Goal: Task Accomplishment & Management: Complete application form

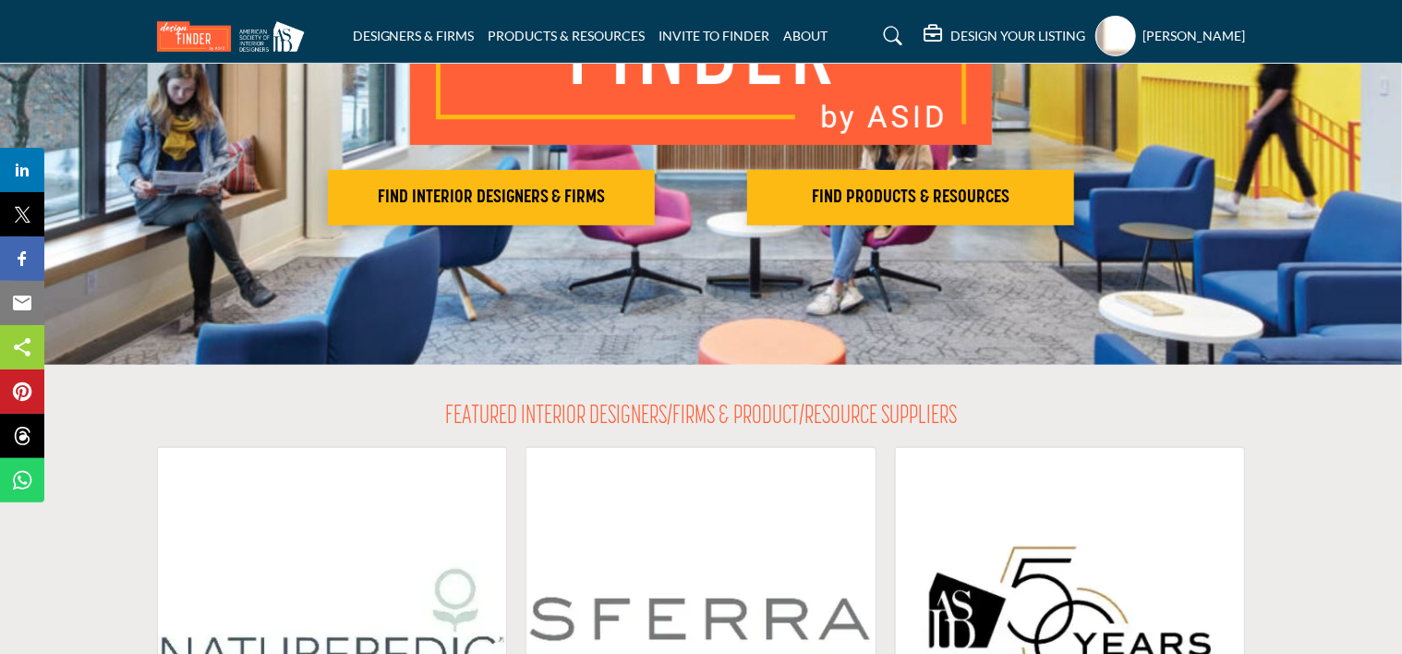
scroll to position [297, 0]
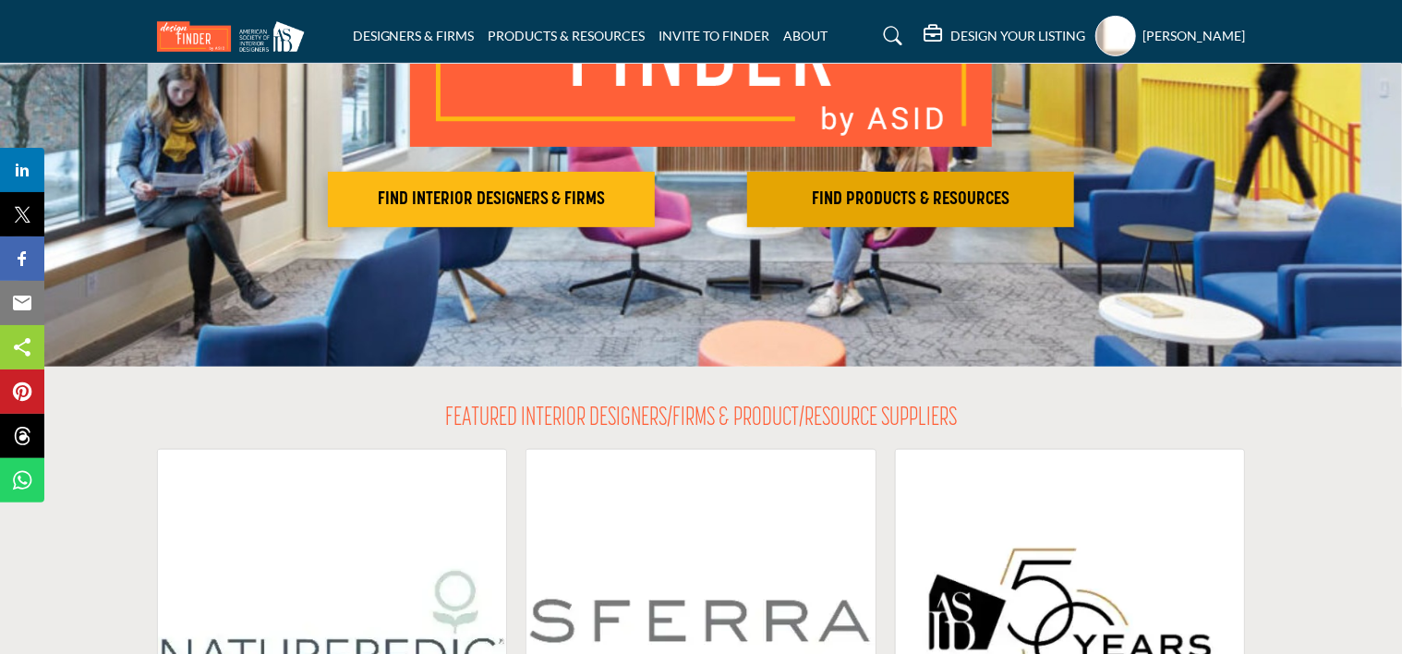
click at [649, 205] on h2 "FIND PRODUCTS & RESOURCES" at bounding box center [491, 199] width 316 height 22
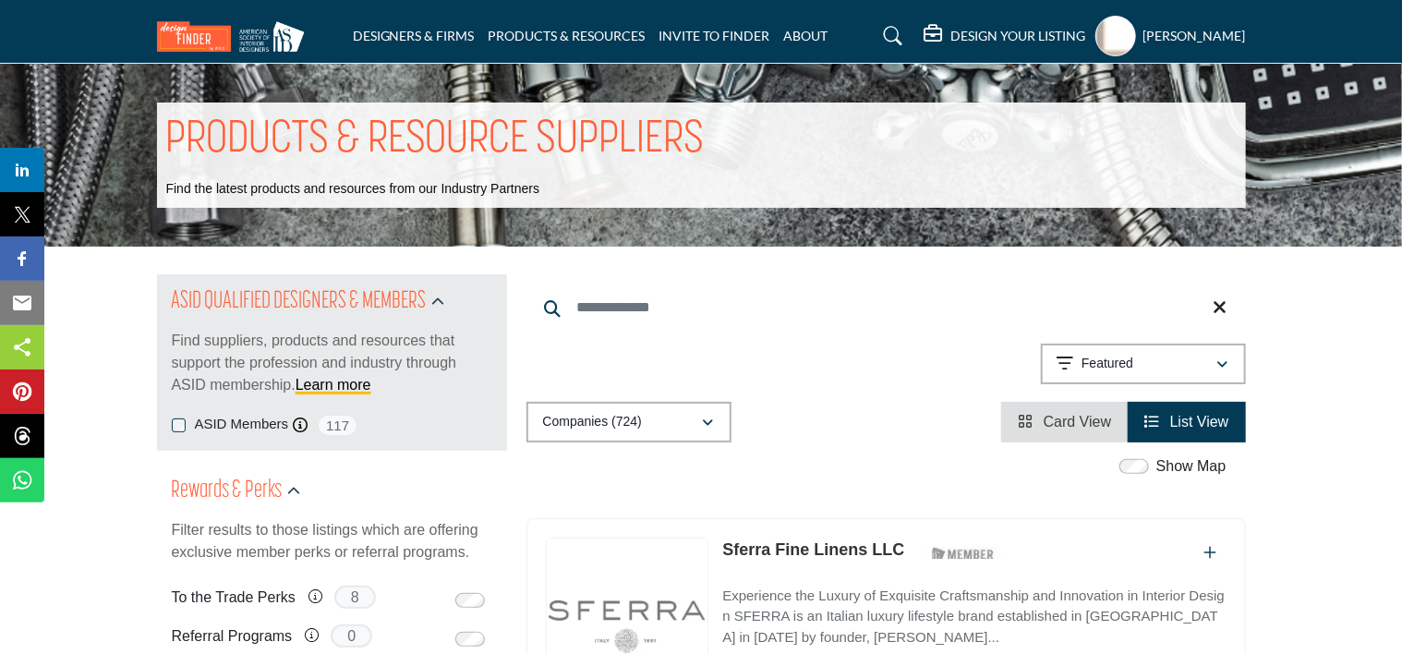
click at [1115, 41] on profile-featured-3467dee1-0477-439a-898e-e8a7e2f0df89 "Show hide supplier dropdown" at bounding box center [1116, 36] width 41 height 41
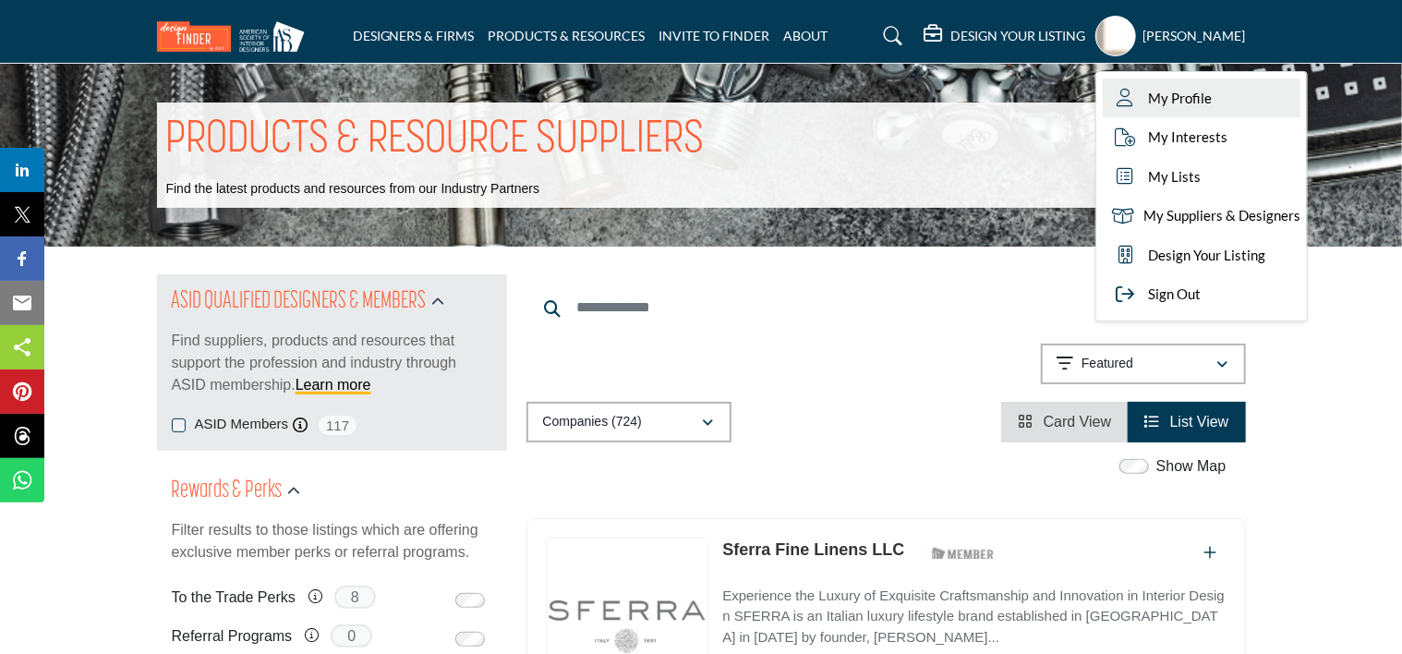
click at [1134, 100] on icon at bounding box center [1126, 98] width 28 height 18
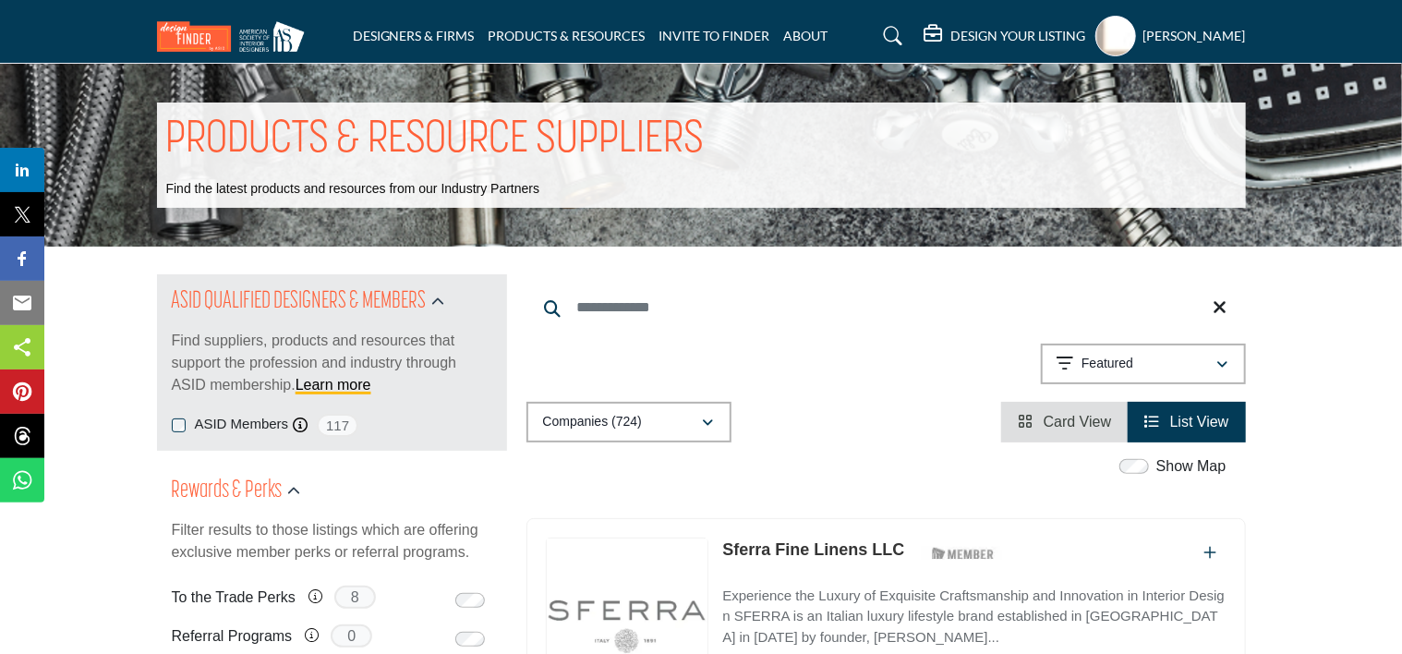
drag, startPoint x: 868, startPoint y: 423, endPoint x: 857, endPoint y: 417, distance: 12.8
click at [868, 423] on div "Companies (724) All (867) Companies (724) Products (143) Projects (0)" at bounding box center [887, 422] width 720 height 41
click at [1233, 42] on h5 "[PERSON_NAME]" at bounding box center [1195, 36] width 103 height 18
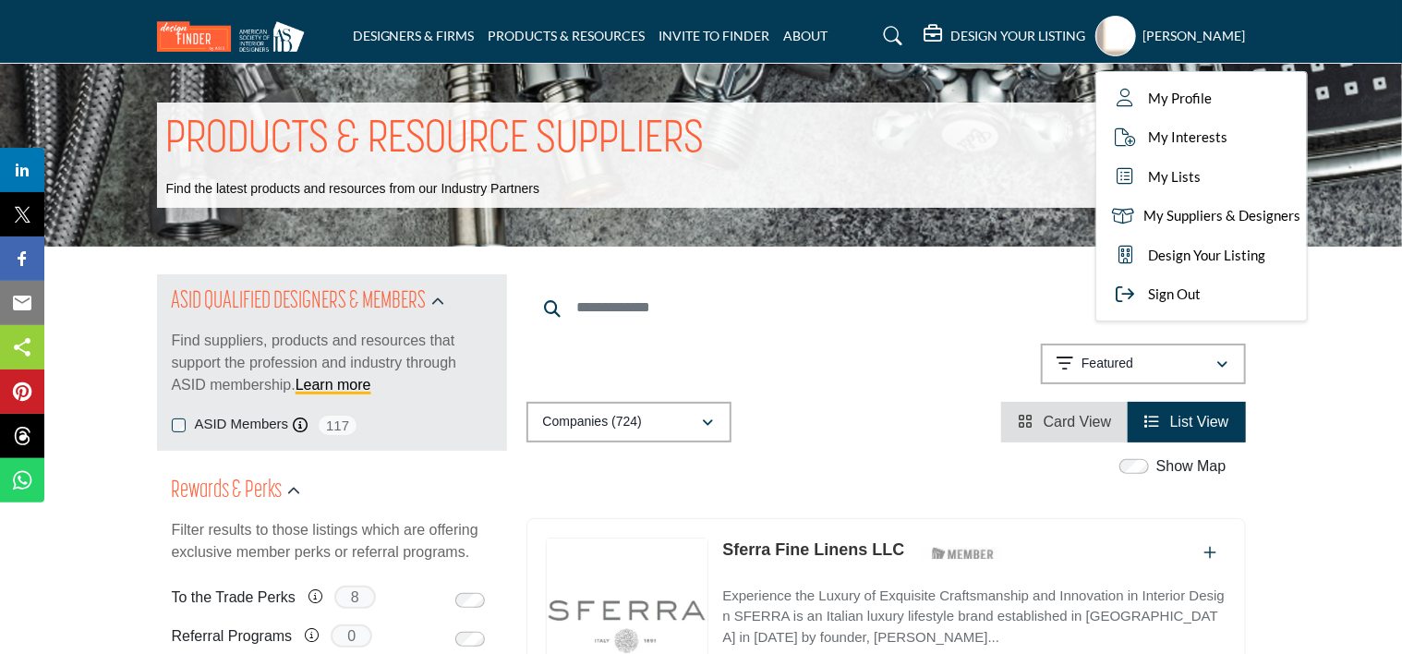
click at [865, 321] on input "Search Keyword" at bounding box center [887, 307] width 720 height 44
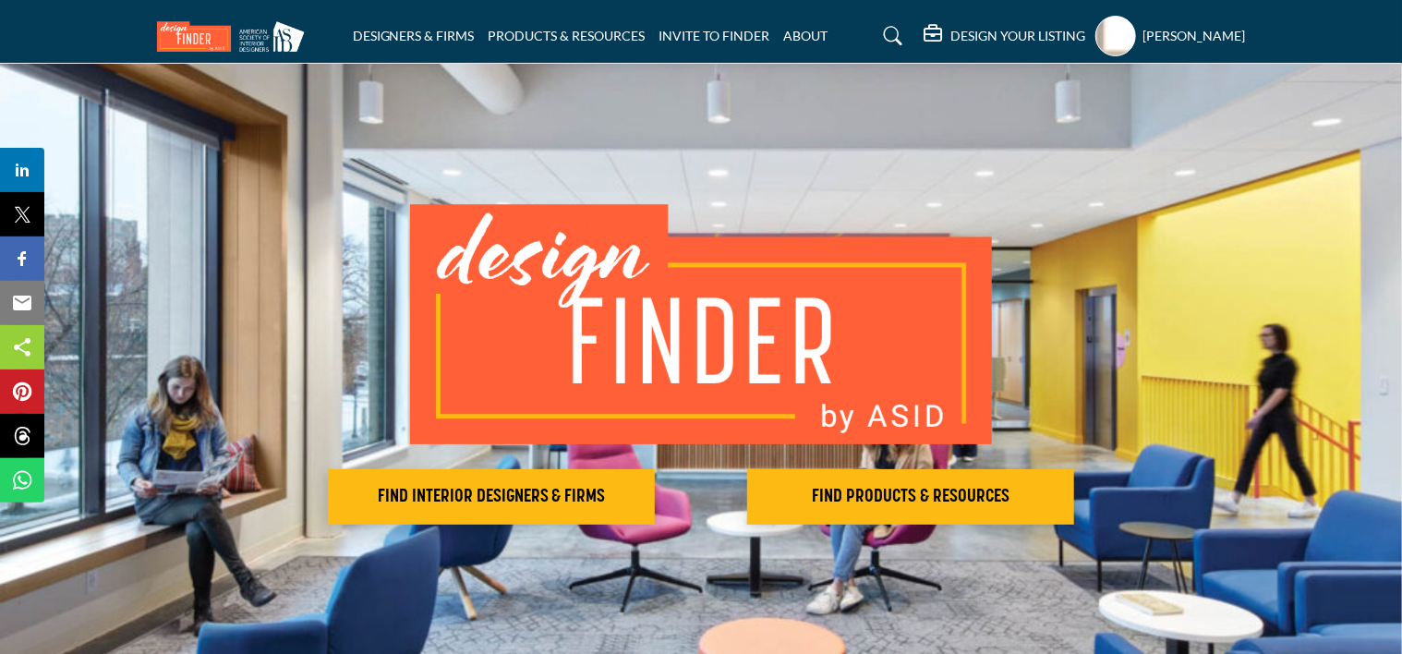
click at [1123, 26] on profile-featured-3467dee1-0477-439a-898e-e8a7e2f0df89 "Show hide supplier dropdown" at bounding box center [1116, 36] width 41 height 41
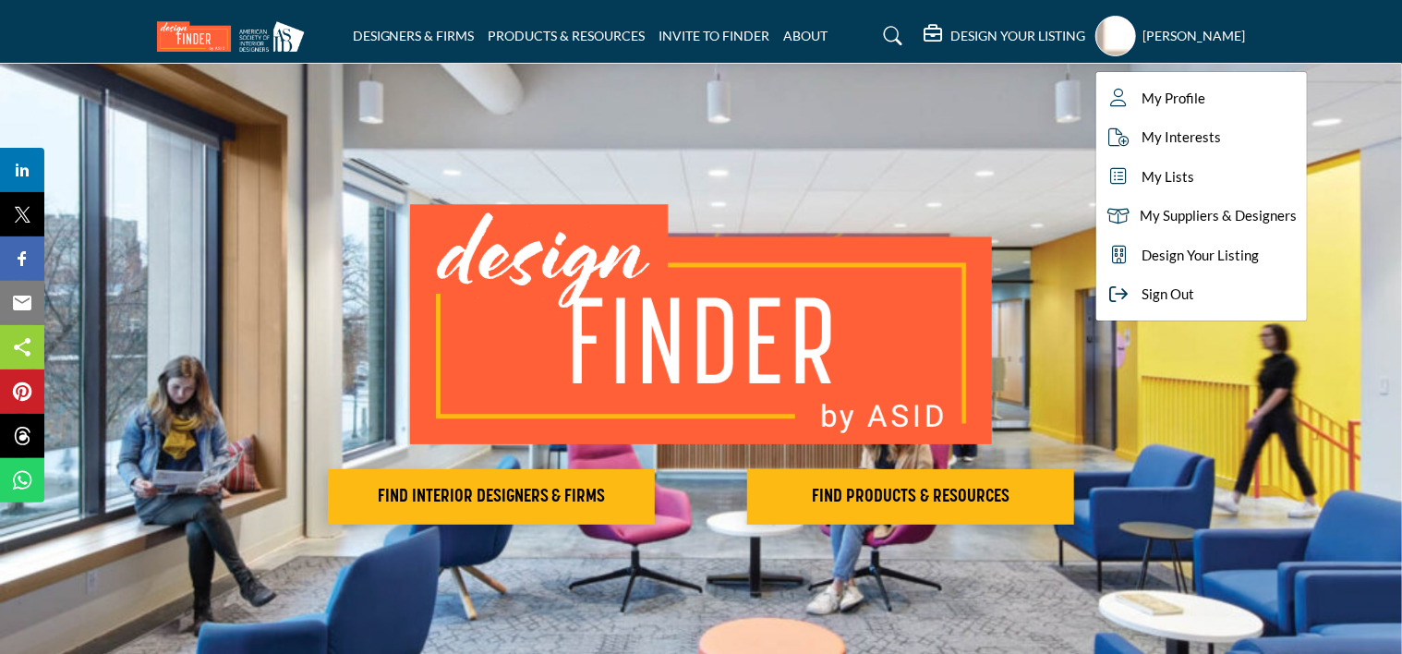
click at [1210, 44] on div "Marta Depoli My Profile My Interests My Lists My Suppliers & Designers Design Y…" at bounding box center [1171, 36] width 151 height 41
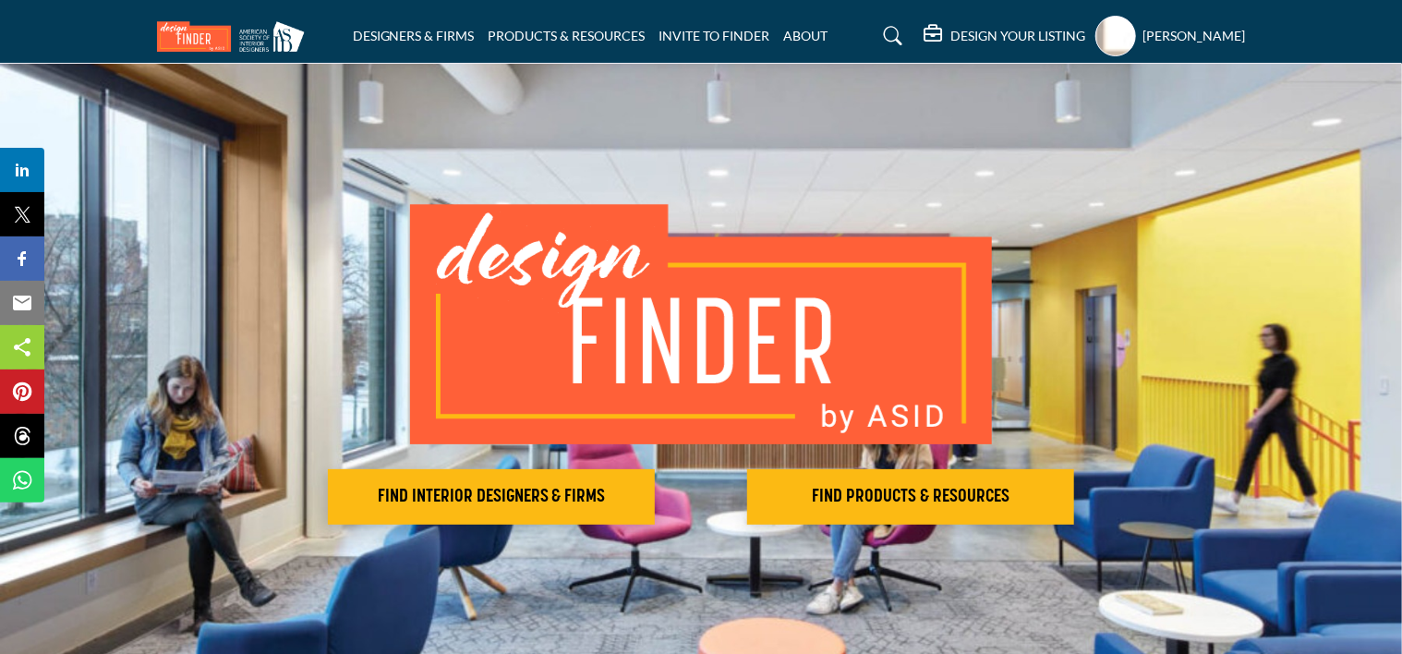
click at [1206, 35] on h5 "[PERSON_NAME]" at bounding box center [1195, 36] width 103 height 18
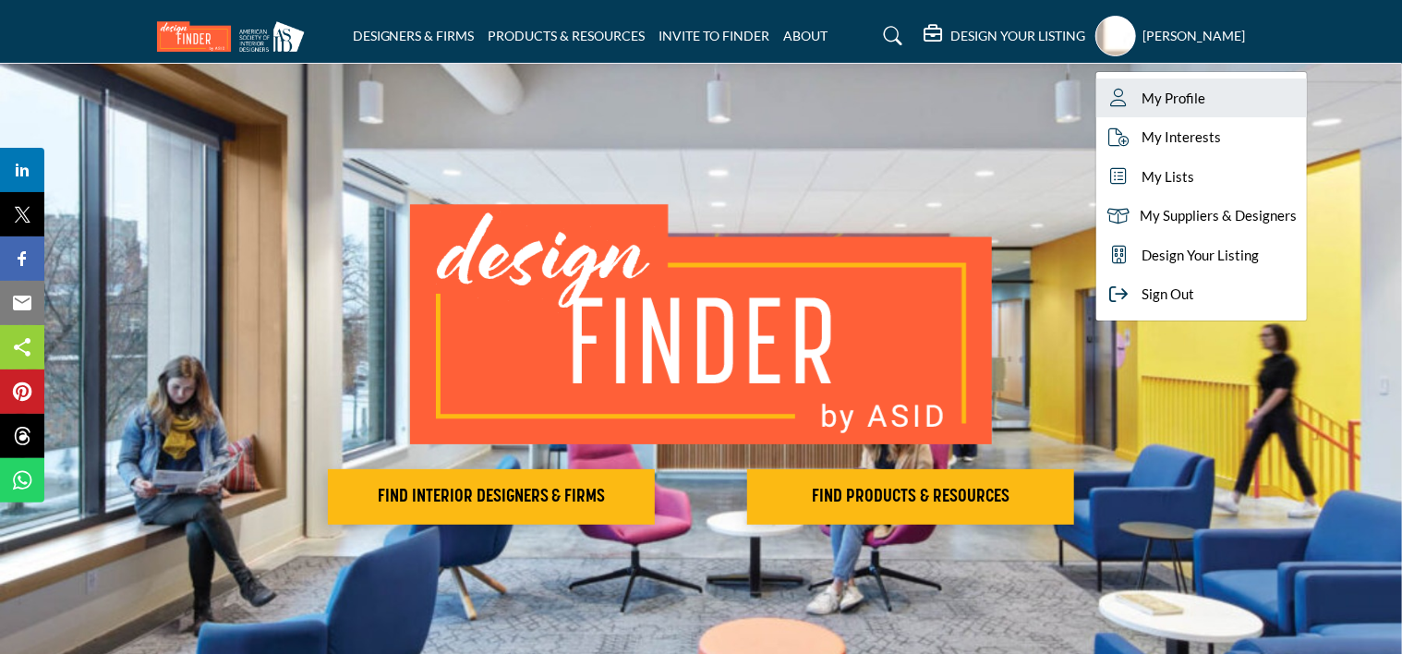
click at [1170, 104] on span "My Profile" at bounding box center [1175, 98] width 64 height 21
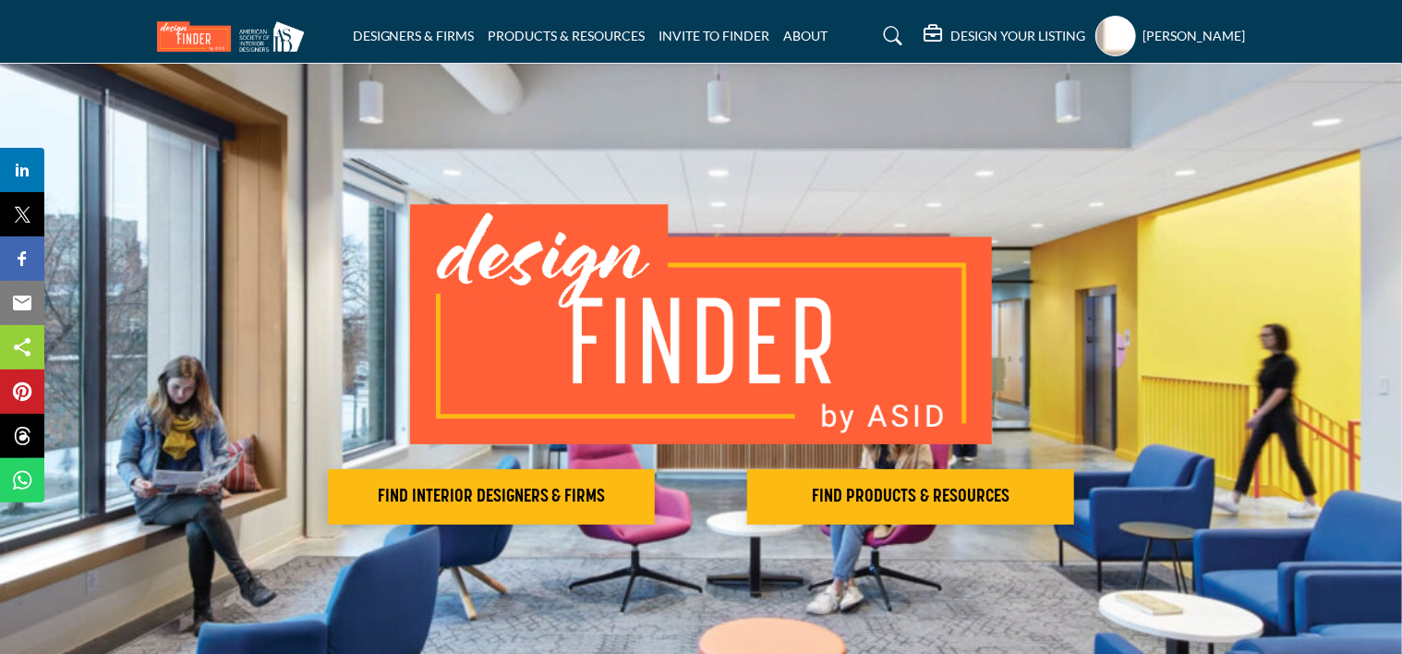
click at [895, 30] on icon at bounding box center [893, 36] width 18 height 18
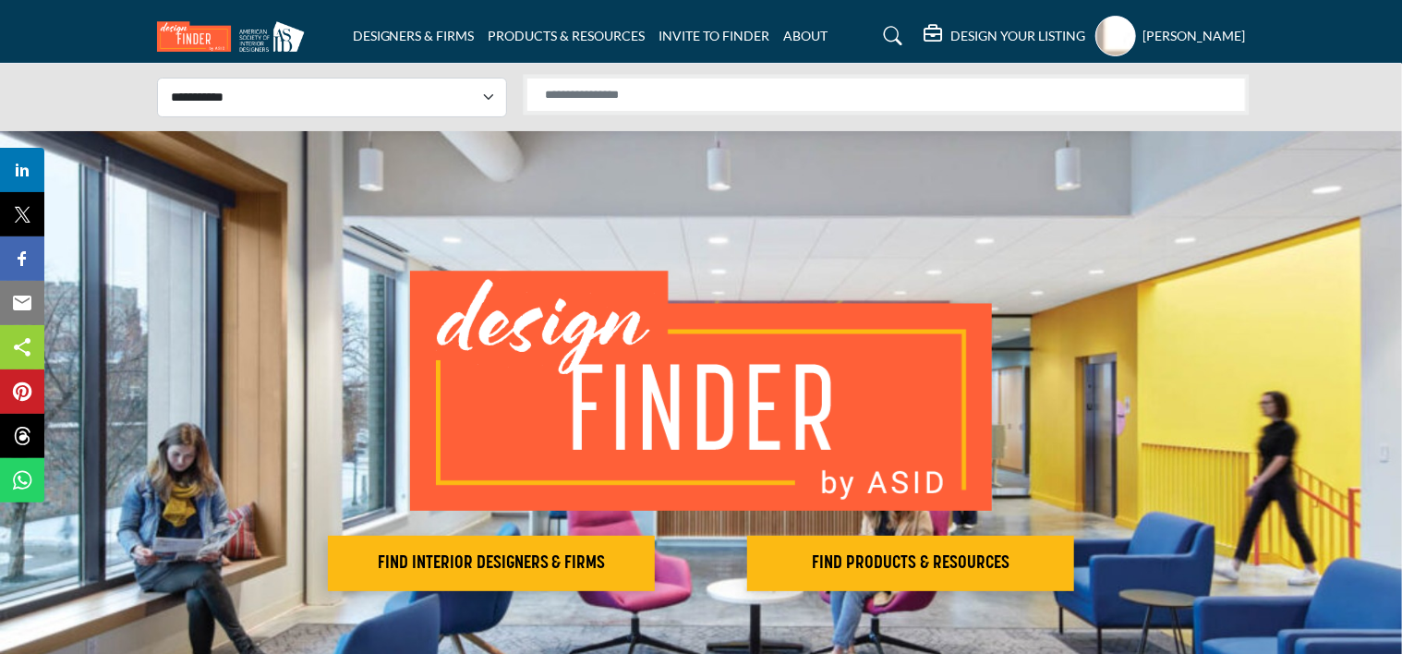
click at [758, 92] on input "Search Solutions" at bounding box center [887, 95] width 720 height 34
type input "*********"
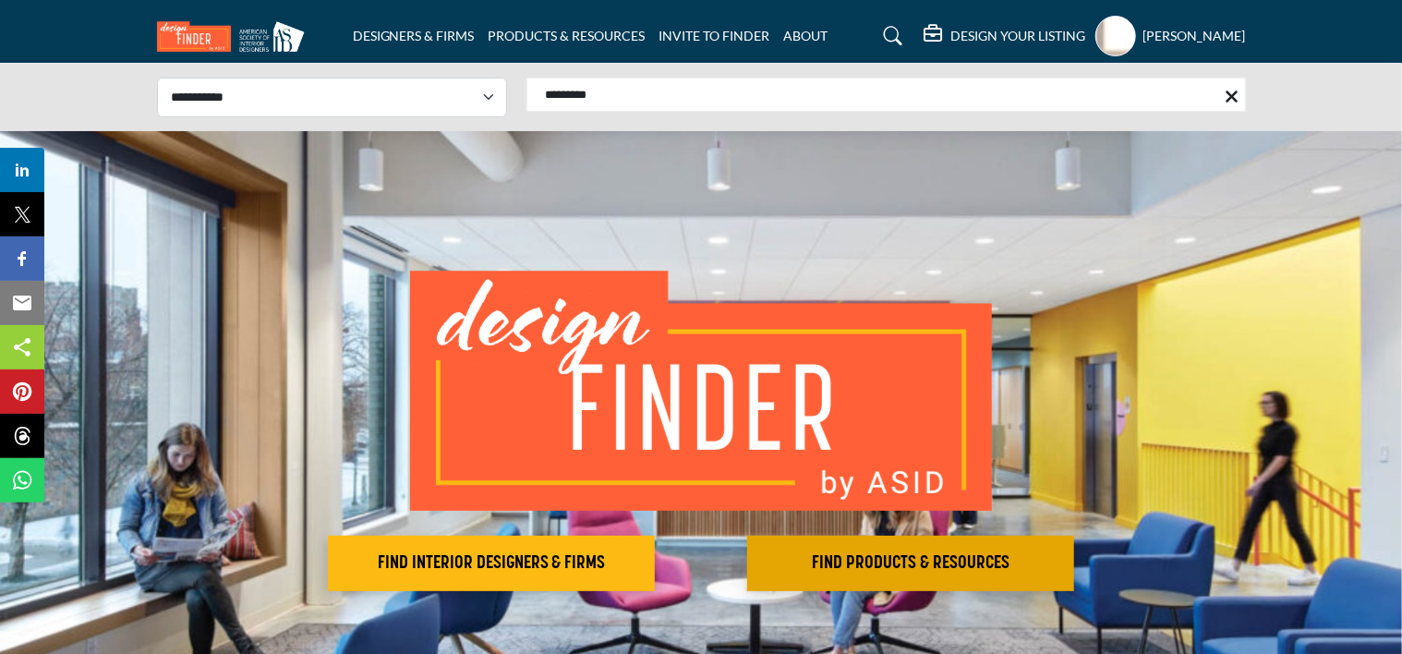
click at [649, 552] on h2 "FIND PRODUCTS & RESOURCES" at bounding box center [491, 563] width 316 height 22
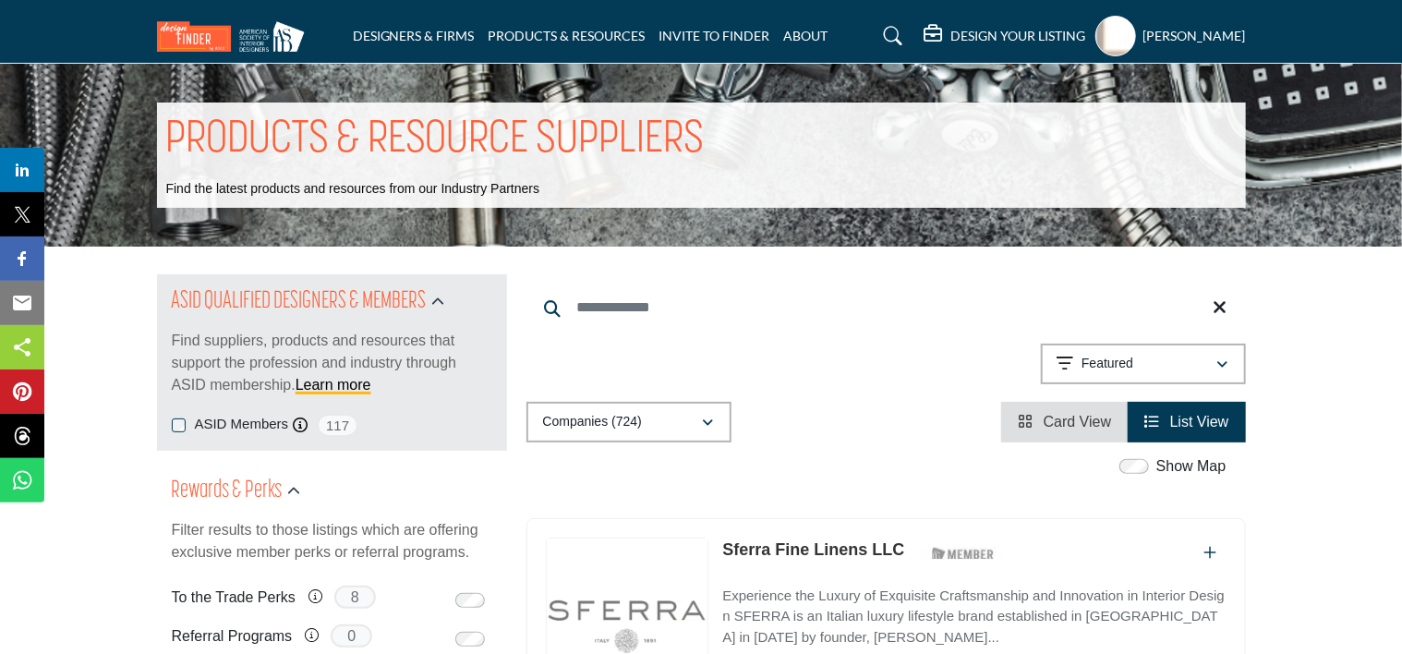
click at [888, 38] on icon at bounding box center [893, 36] width 18 height 18
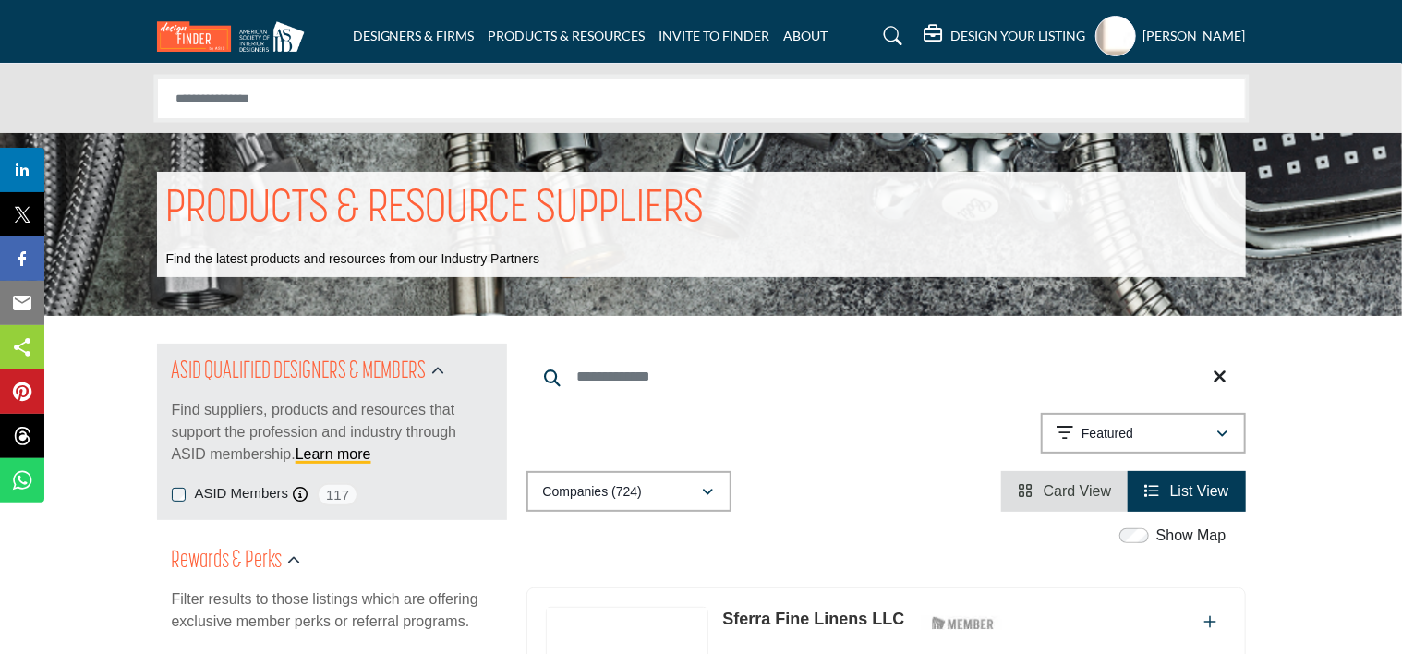
click at [875, 102] on input "Search Solutions" at bounding box center [701, 99] width 1089 height 42
type input "*********"
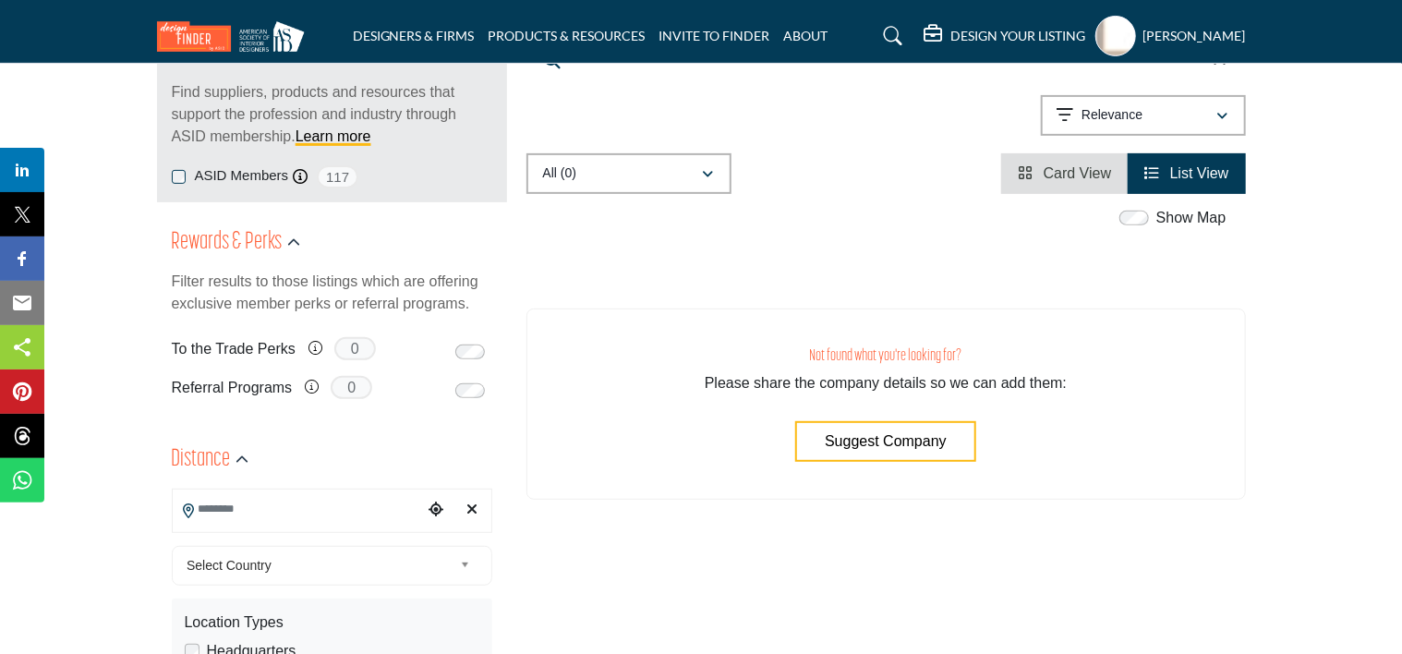
scroll to position [277, 0]
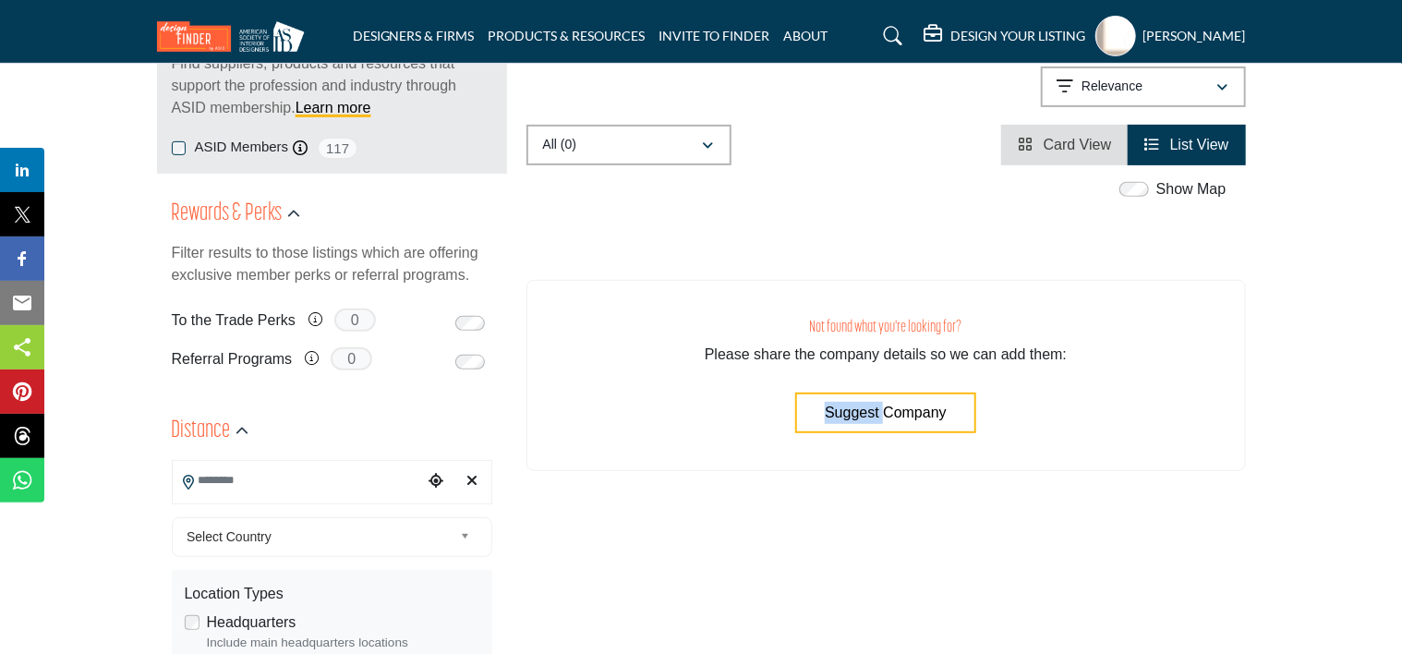
click at [886, 394] on div "Suggest Company" at bounding box center [885, 406] width 181 height 55
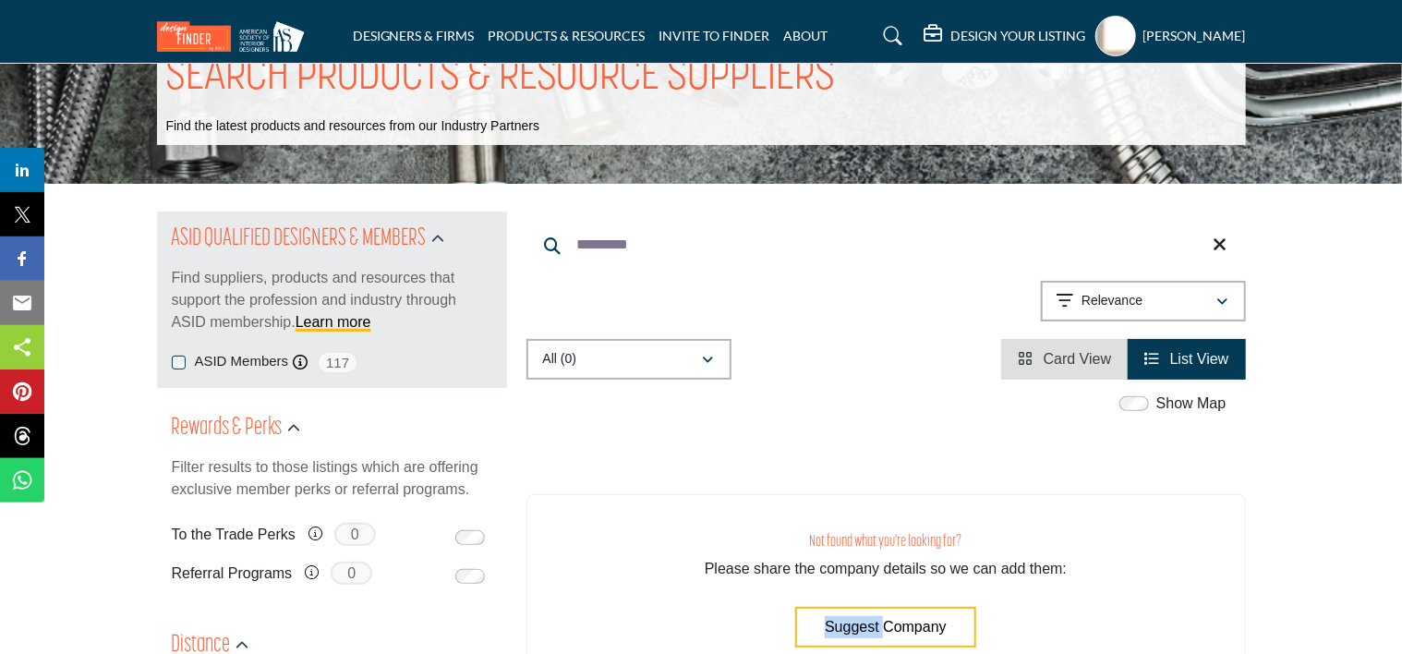
scroll to position [0, 0]
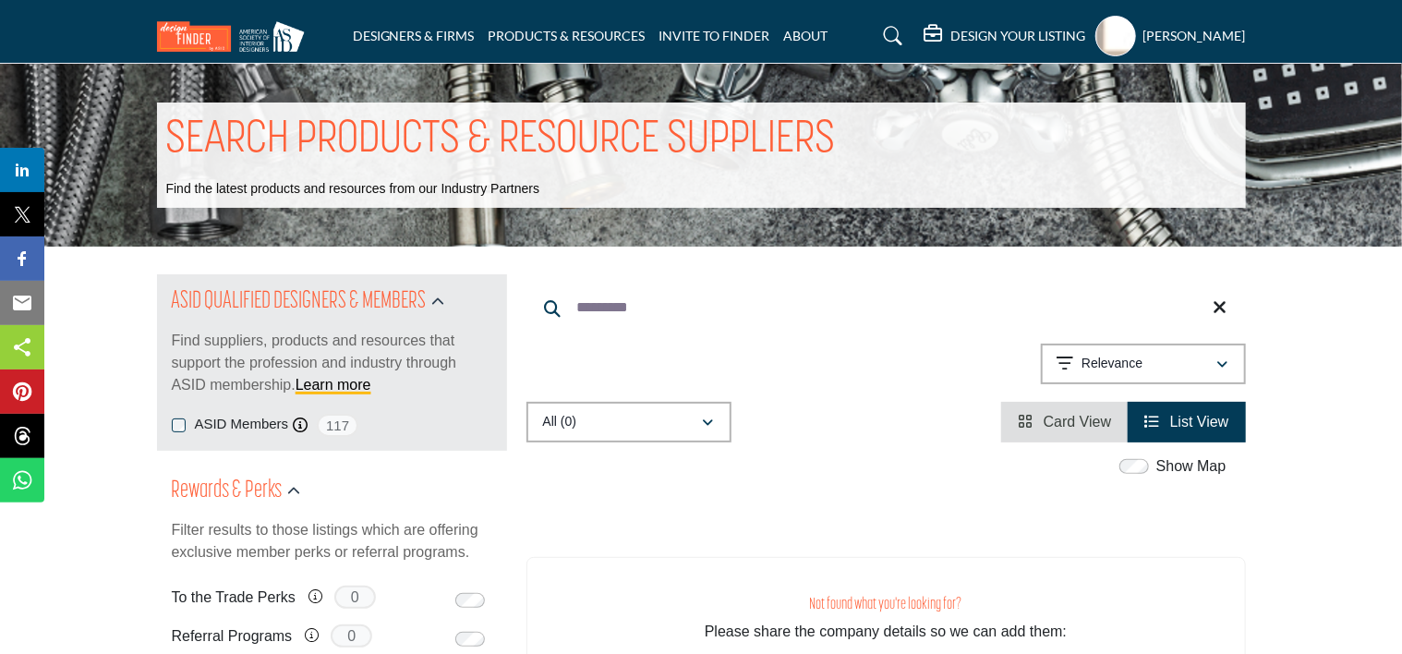
click at [924, 416] on div "Searched Term ********* ********* 0" at bounding box center [887, 358] width 720 height 168
click at [1200, 40] on h5 "[PERSON_NAME]" at bounding box center [1195, 36] width 103 height 18
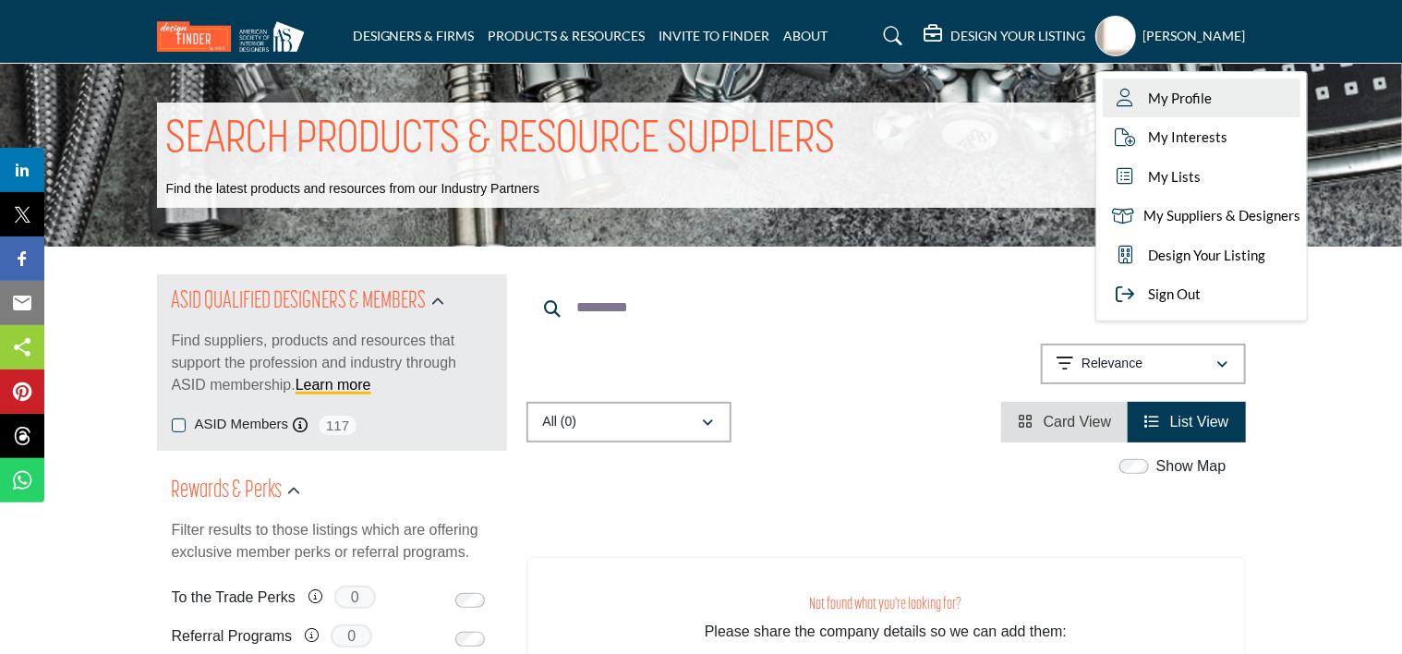
click at [1140, 98] on icon at bounding box center [1126, 98] width 28 height 18
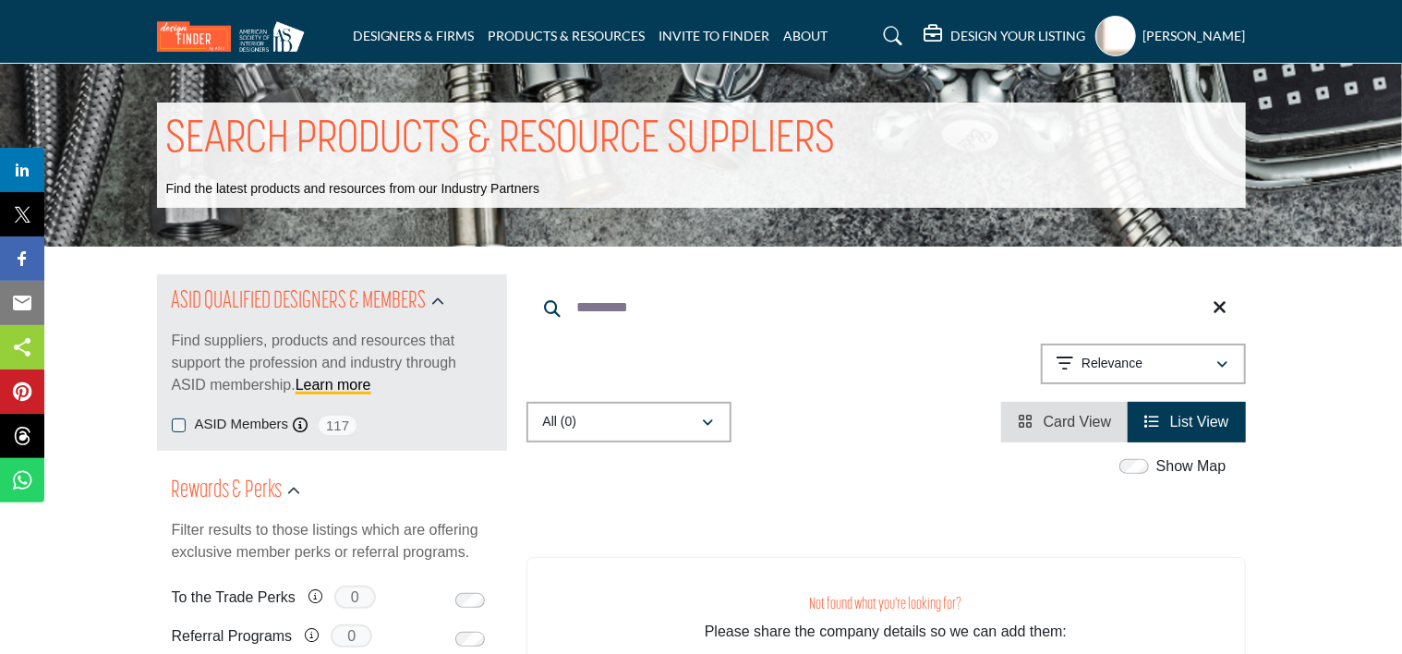
click at [1028, 418] on icon "View Card" at bounding box center [1025, 421] width 15 height 15
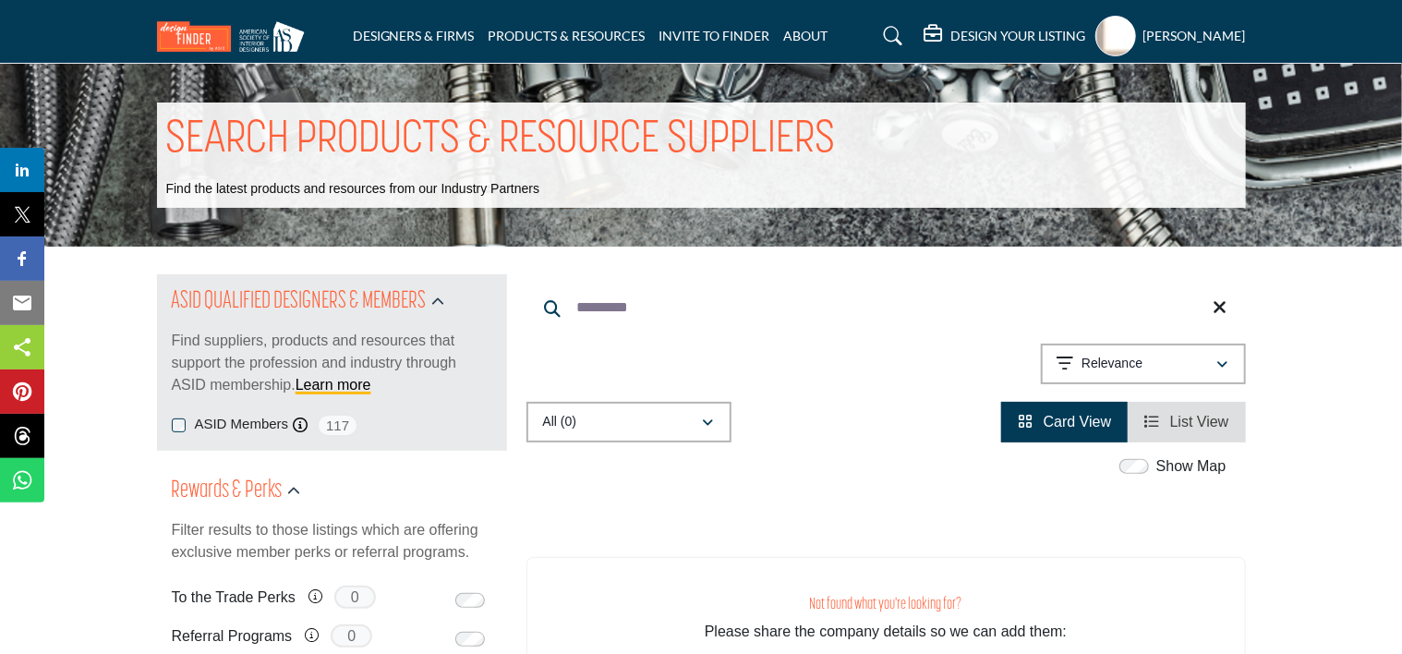
click at [1237, 440] on li "List View" at bounding box center [1186, 422] width 117 height 41
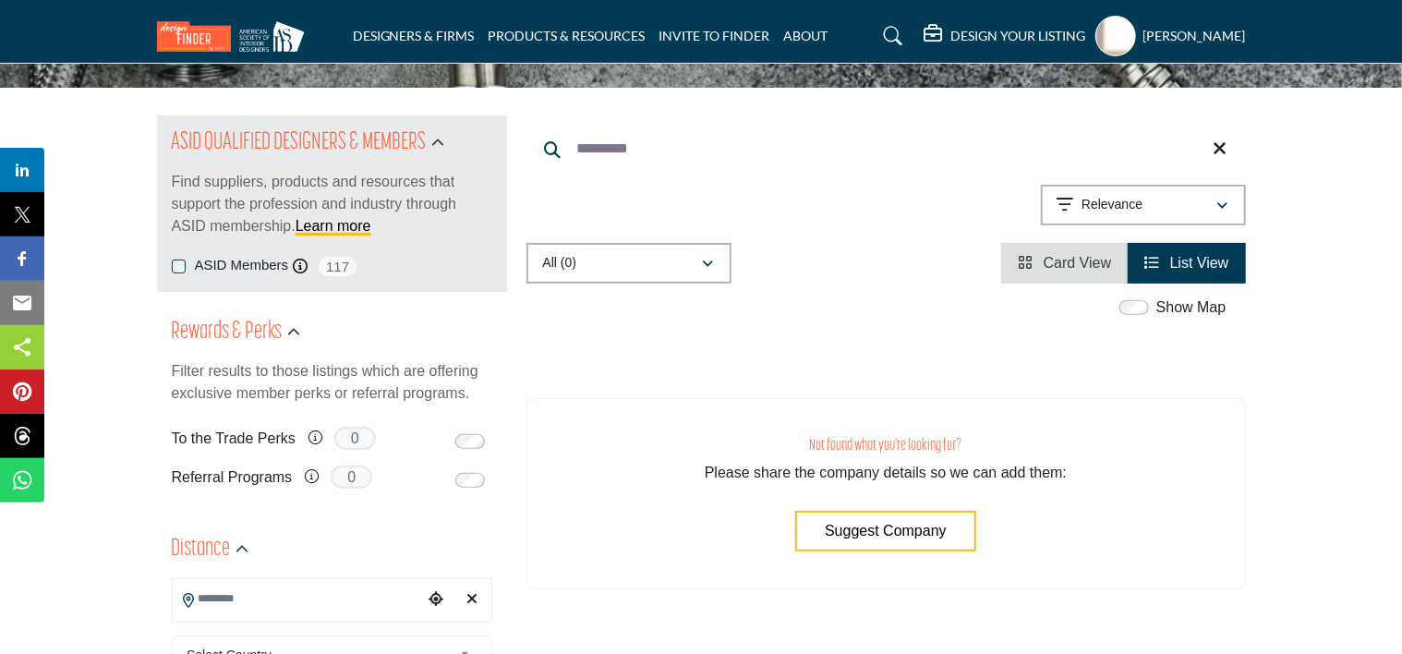
scroll to position [92, 0]
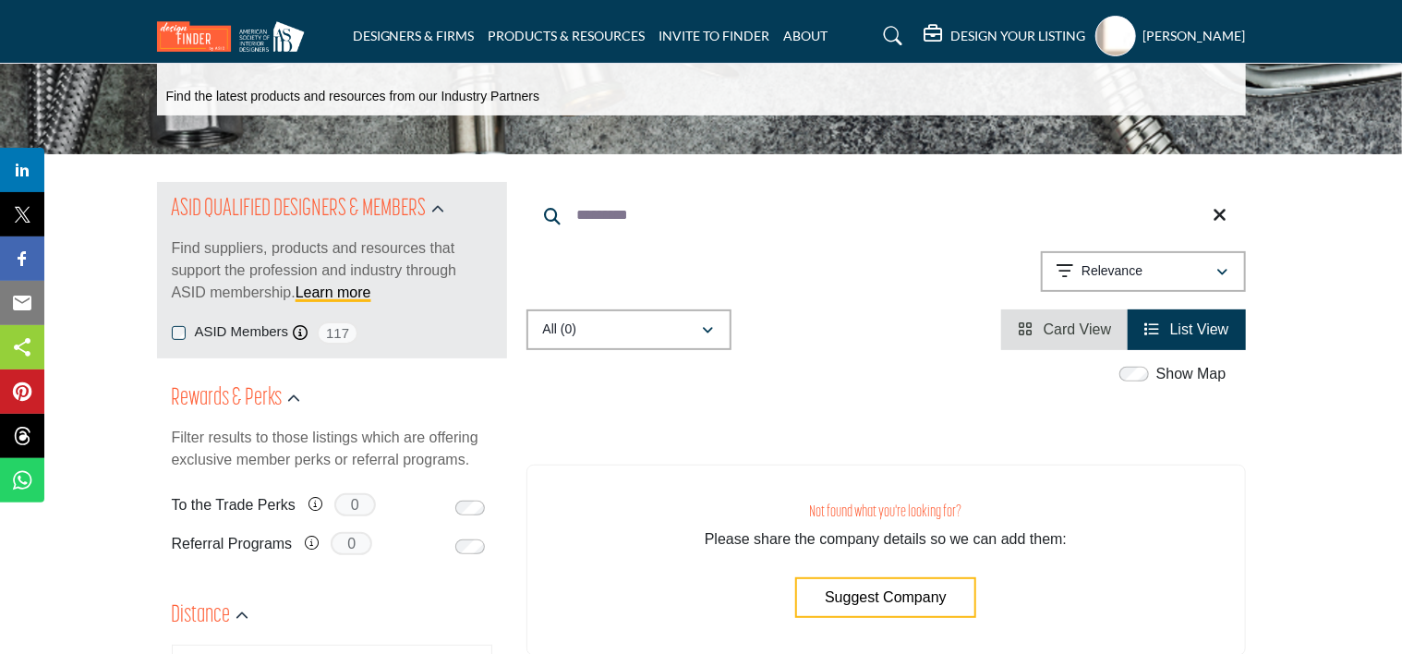
click at [1194, 50] on div "Marta Depoli My Profile My Interests My Lists My Suppliers & Designers Design Y…" at bounding box center [1171, 36] width 151 height 41
click at [1182, 31] on h5 "[PERSON_NAME]" at bounding box center [1195, 36] width 103 height 18
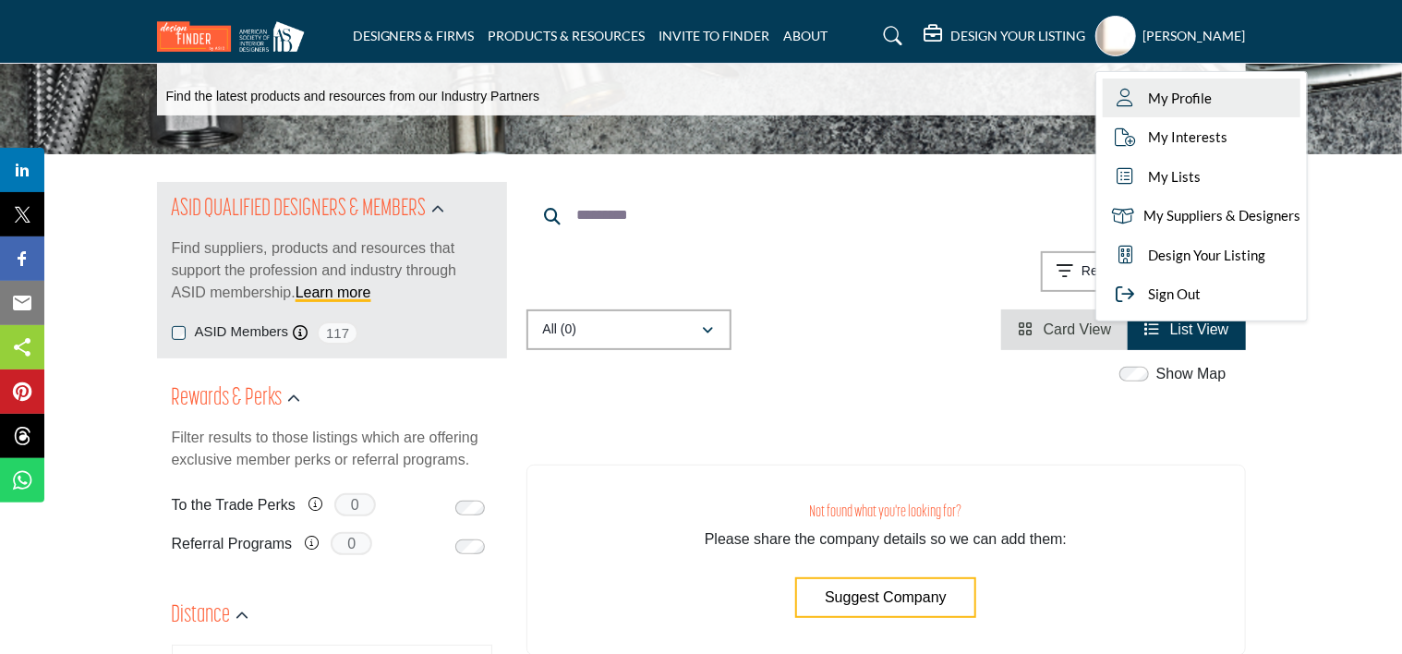
click at [1179, 91] on span "My Profile" at bounding box center [1181, 98] width 64 height 21
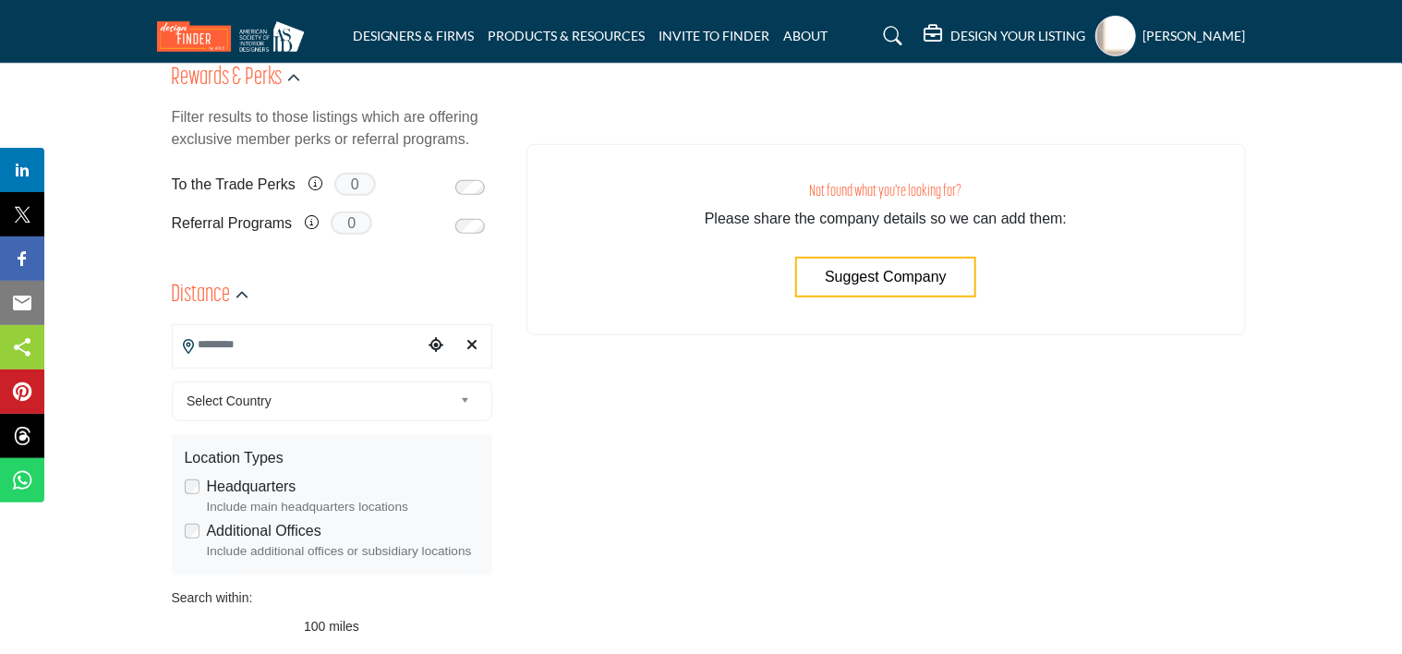
scroll to position [0, 0]
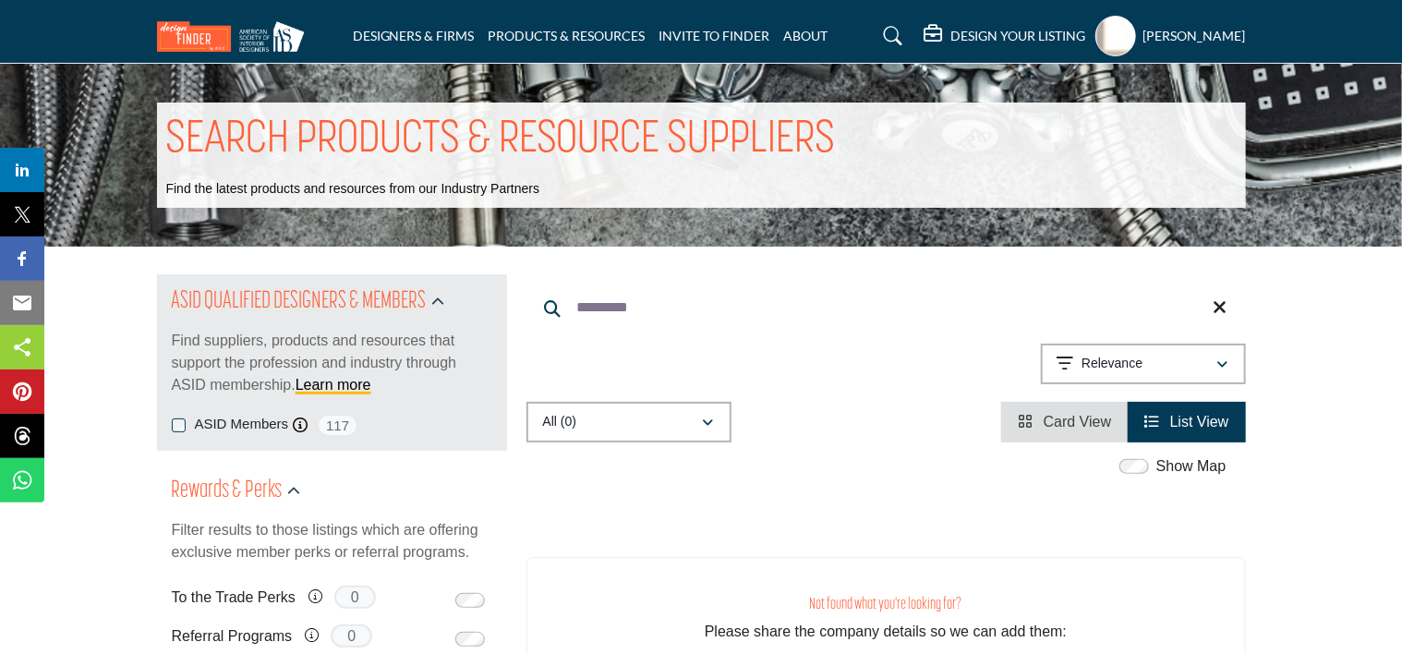
click at [204, 42] on img at bounding box center [235, 36] width 157 height 30
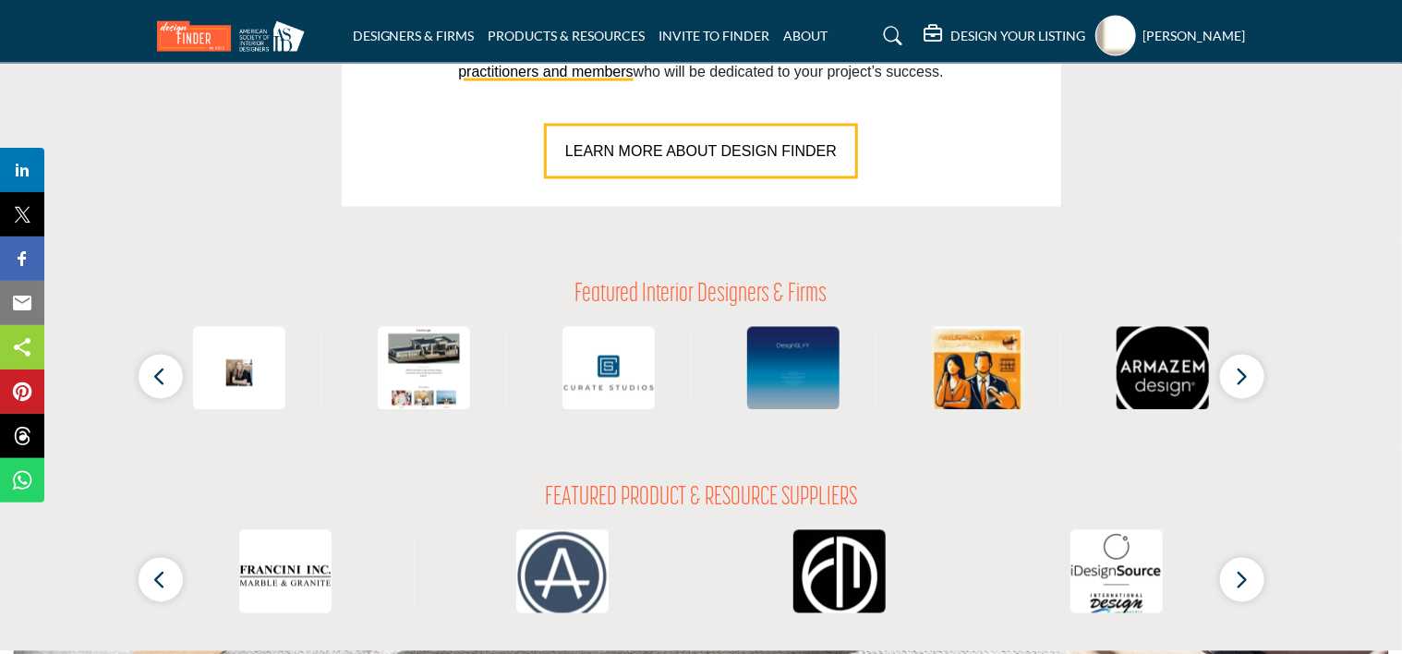
scroll to position [1299, 0]
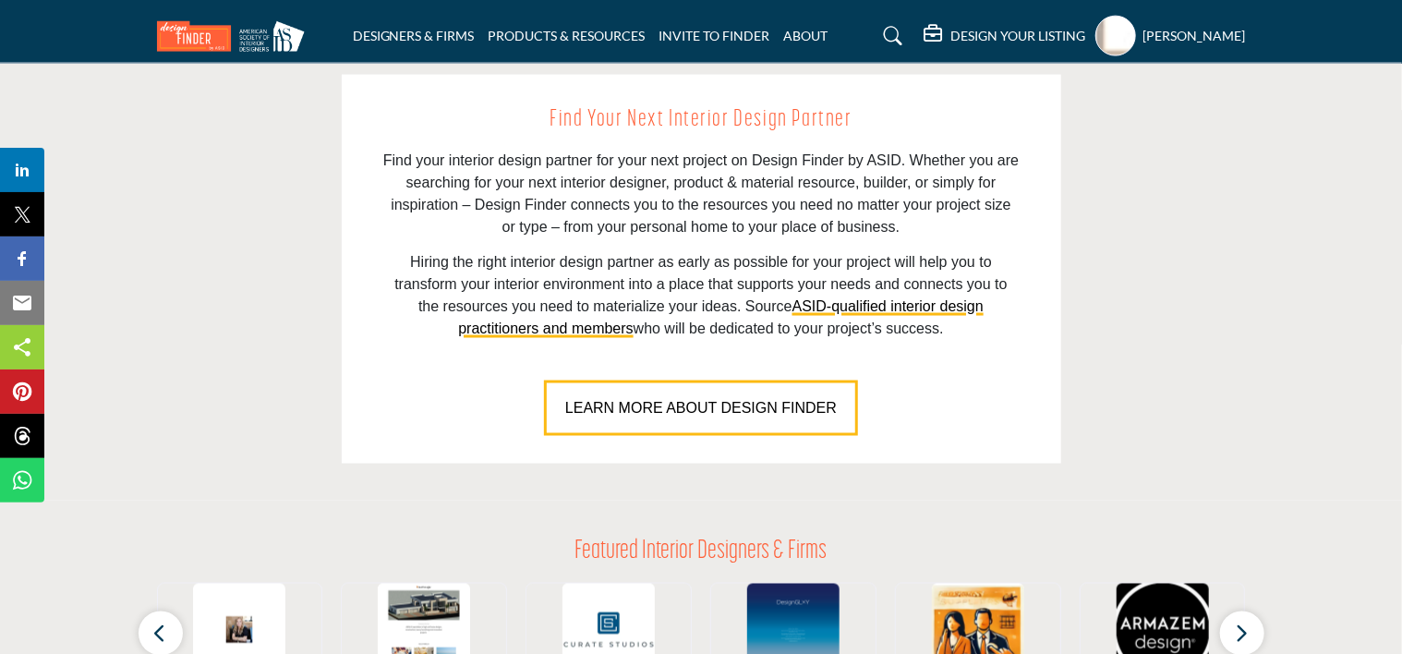
click at [1192, 48] on div "[PERSON_NAME] My Profile My Interests My Lists My Suppliers & Designers Design …" at bounding box center [1171, 36] width 151 height 41
click at [1190, 35] on h5 "[PERSON_NAME]" at bounding box center [1195, 36] width 103 height 18
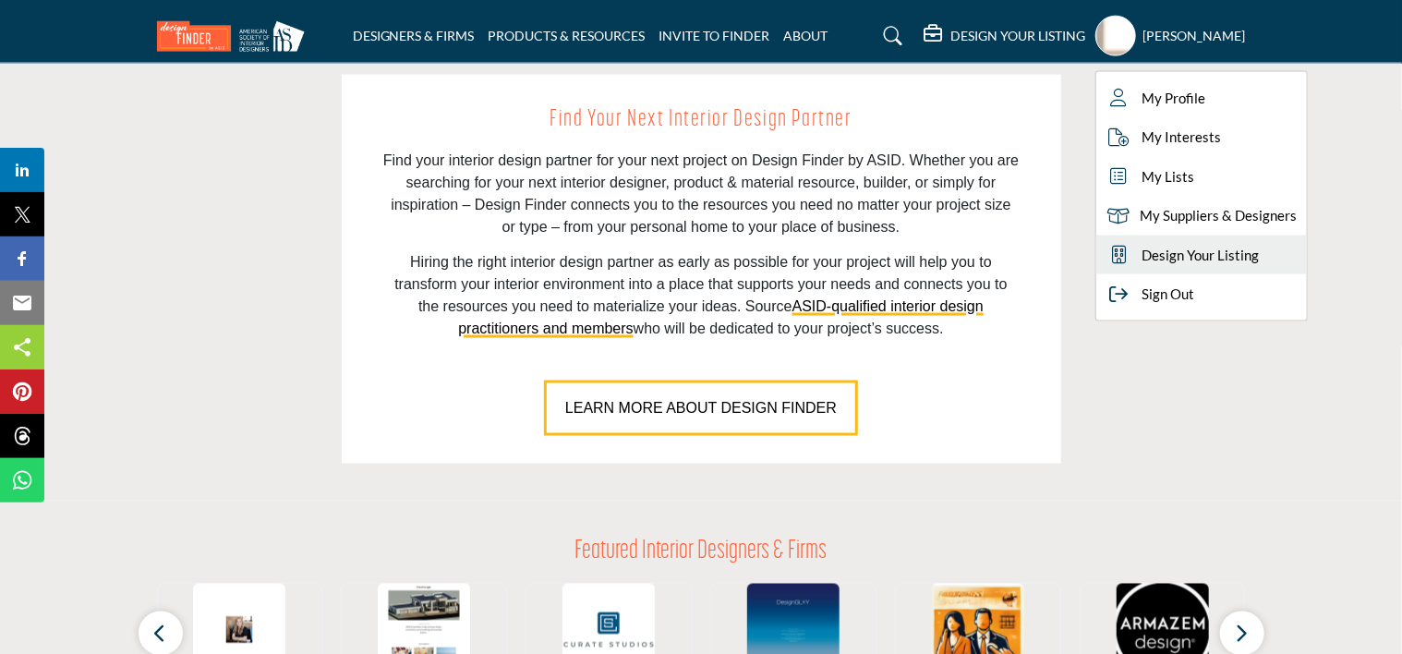
click at [1167, 248] on span "Design Your Listing" at bounding box center [1201, 255] width 117 height 21
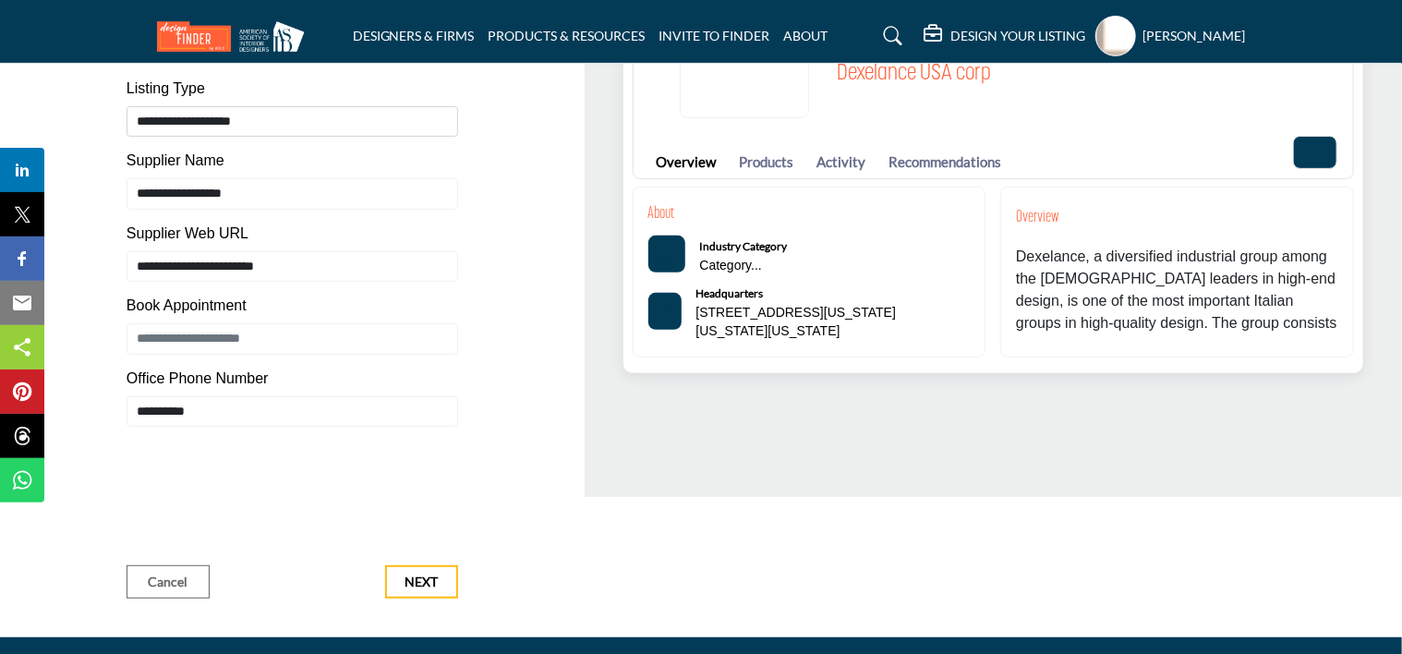
scroll to position [218, 0]
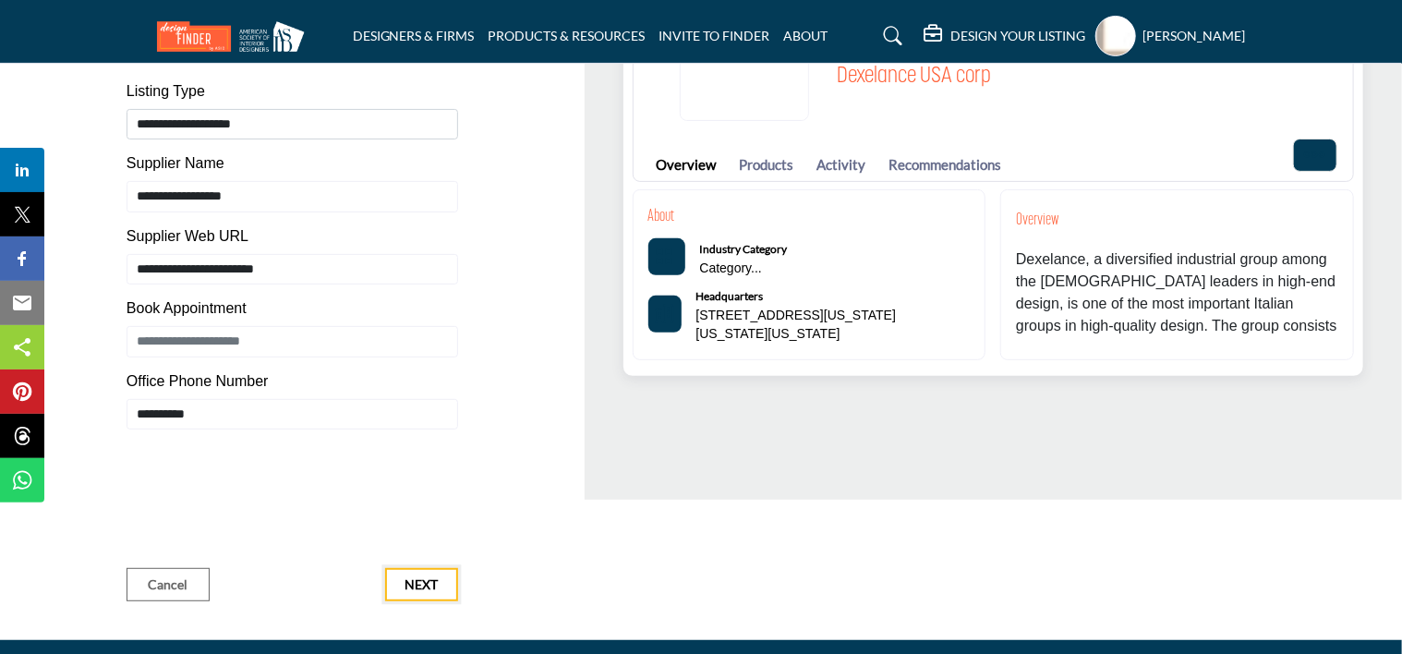
click at [451, 593] on button "Next" at bounding box center [421, 584] width 73 height 33
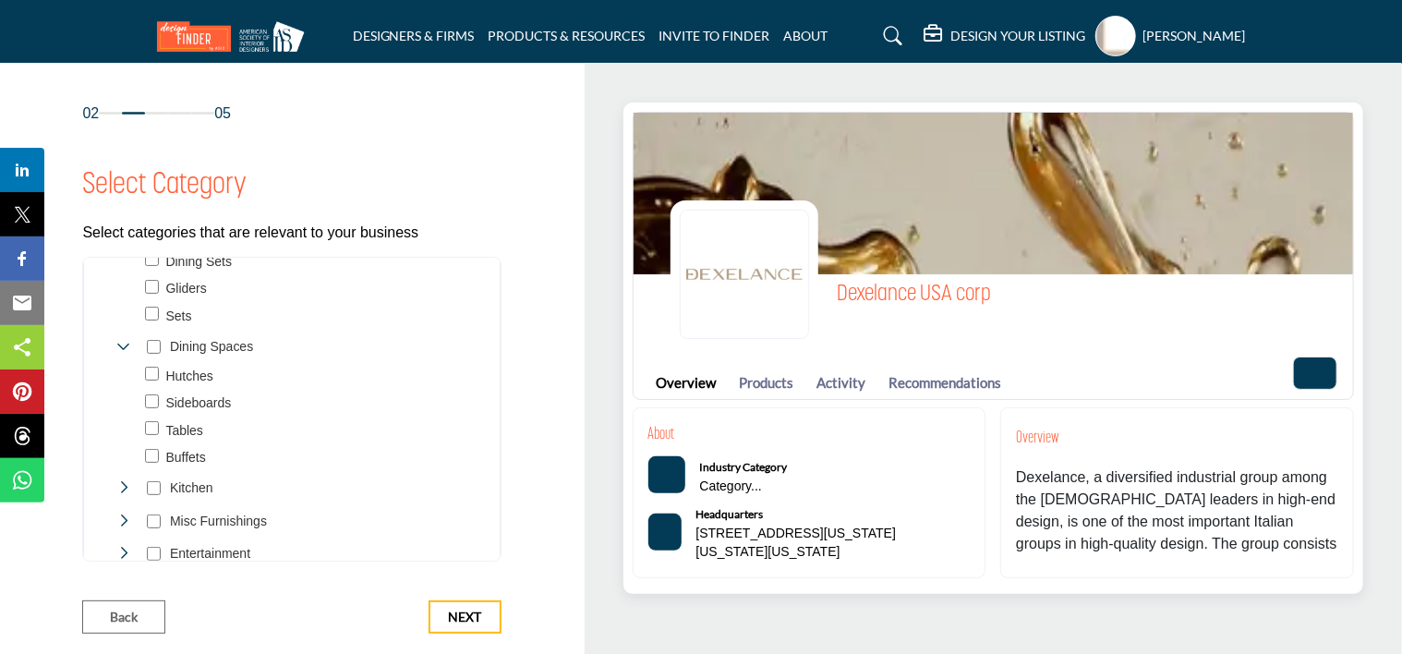
scroll to position [554, 0]
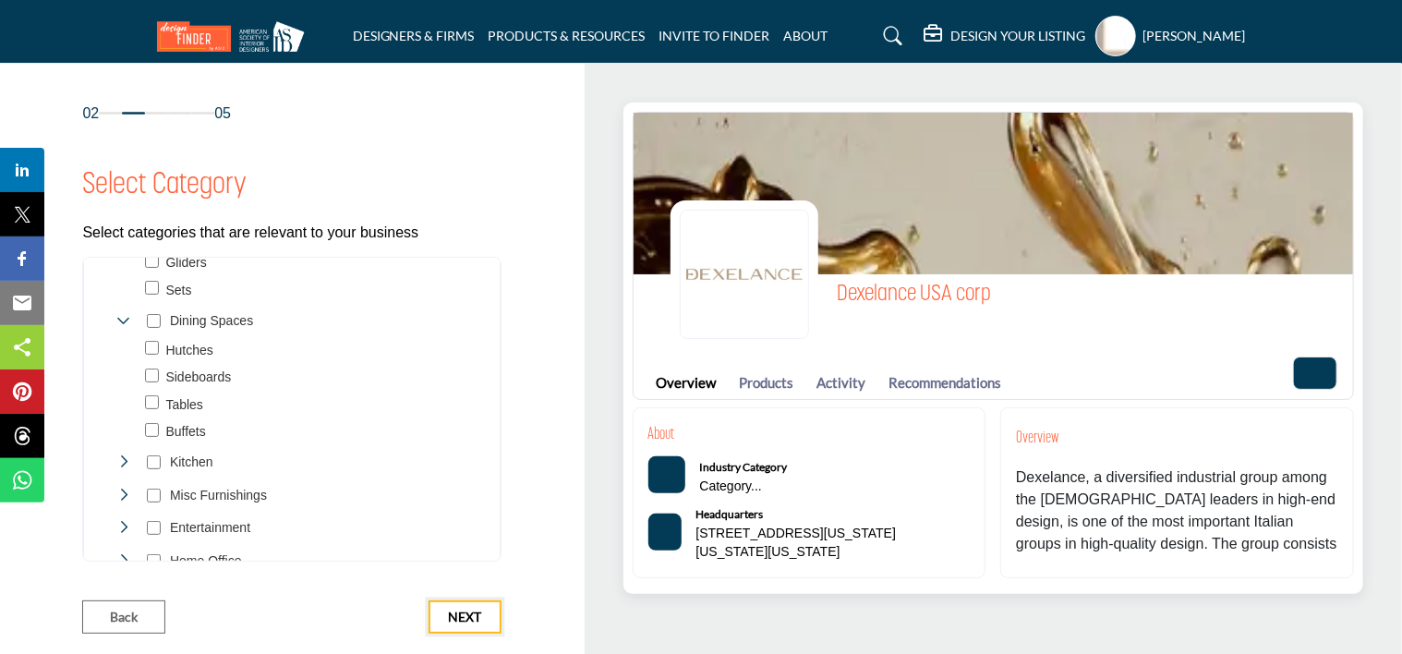
click at [476, 625] on button "Next" at bounding box center [465, 616] width 73 height 33
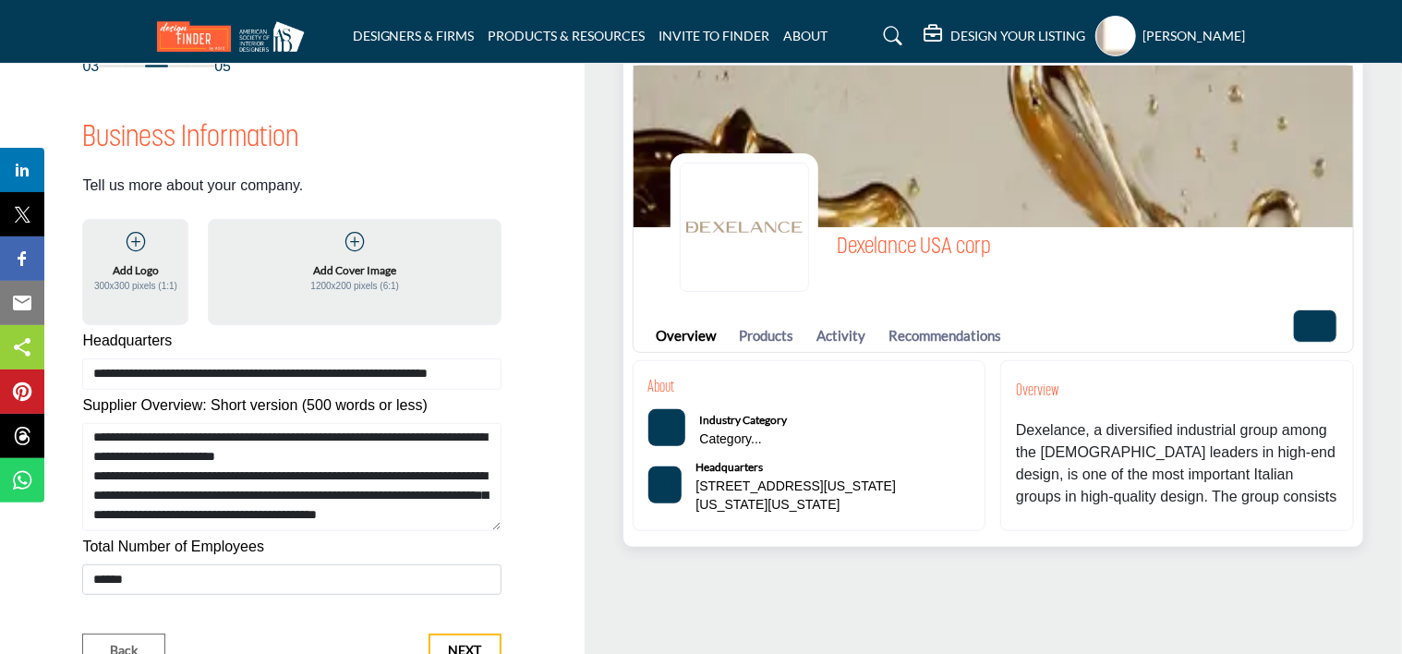
scroll to position [92, 0]
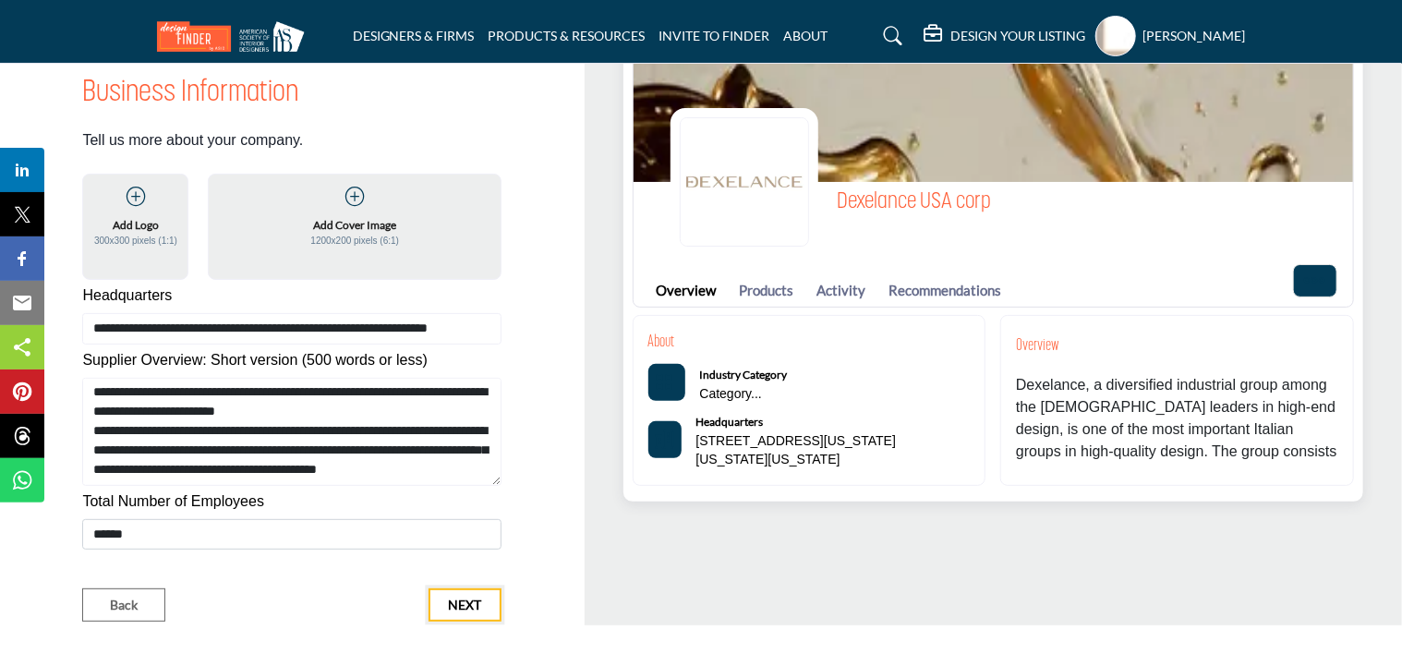
click at [482, 612] on button "Next" at bounding box center [465, 604] width 73 height 33
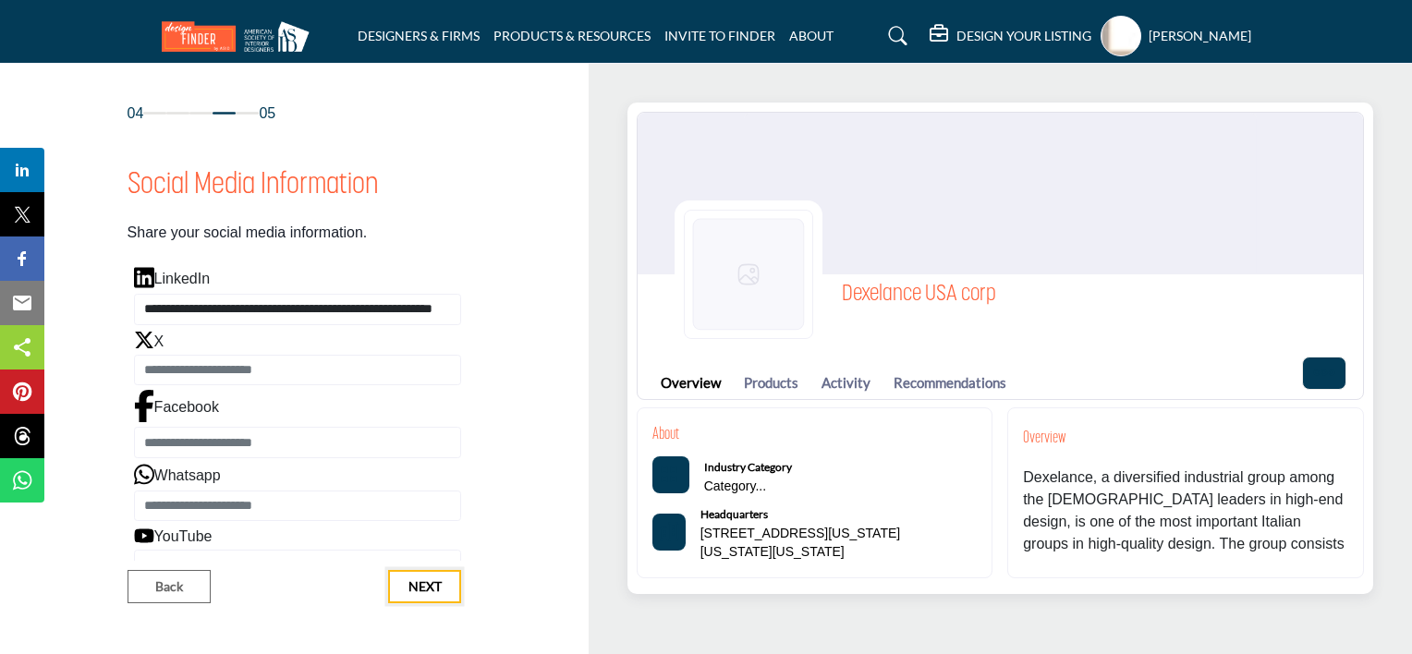
click at [448, 588] on button "Next" at bounding box center [424, 586] width 73 height 33
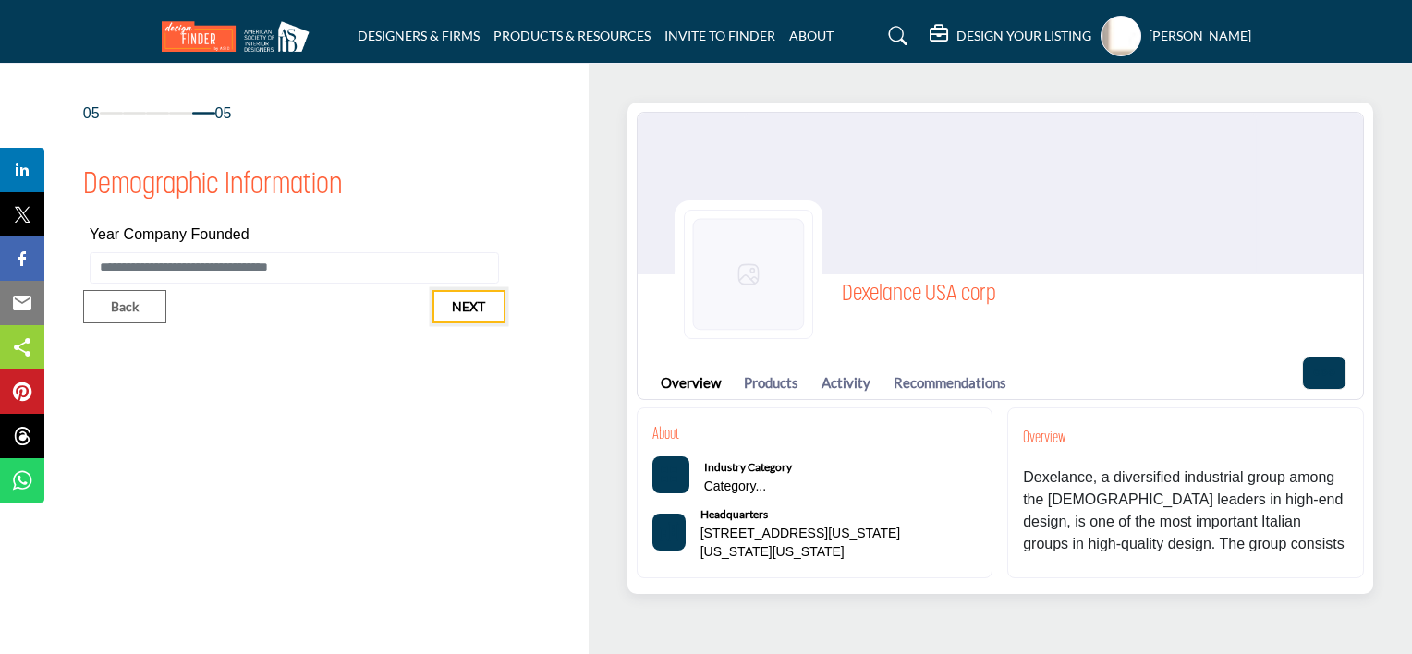
click at [469, 309] on span "Next" at bounding box center [468, 306] width 33 height 18
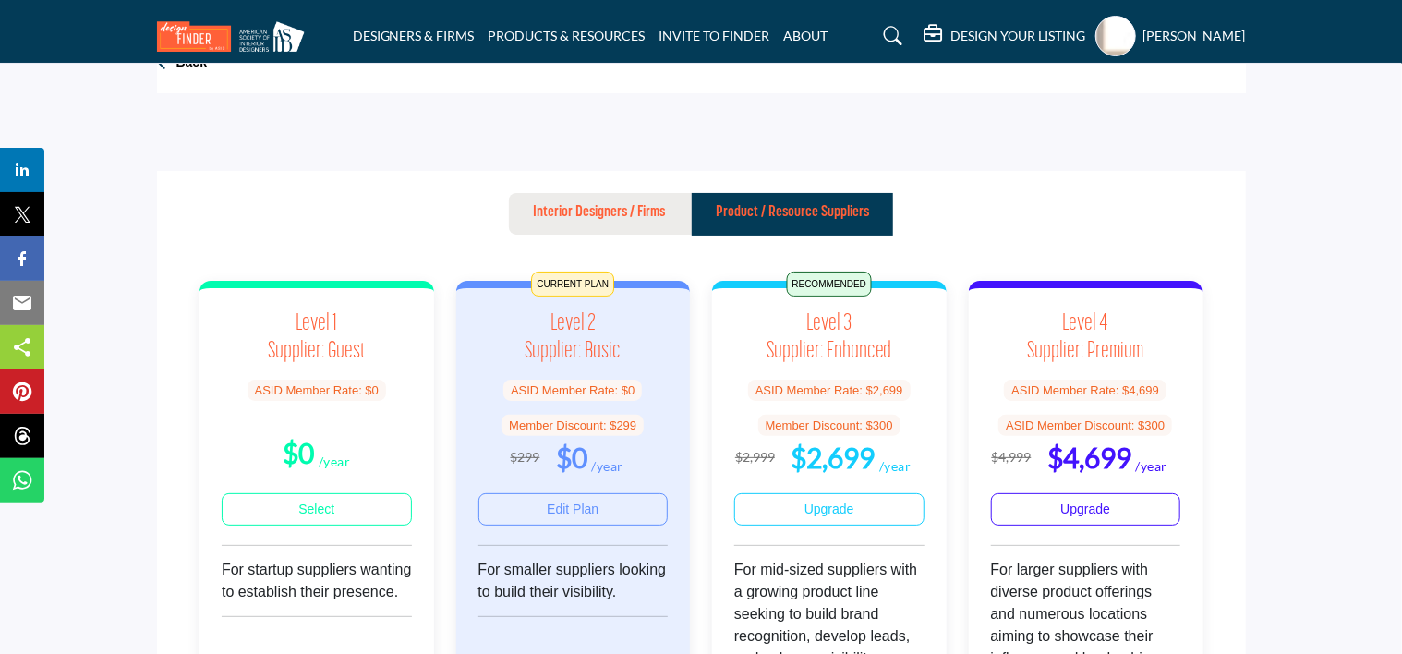
scroll to position [15, 0]
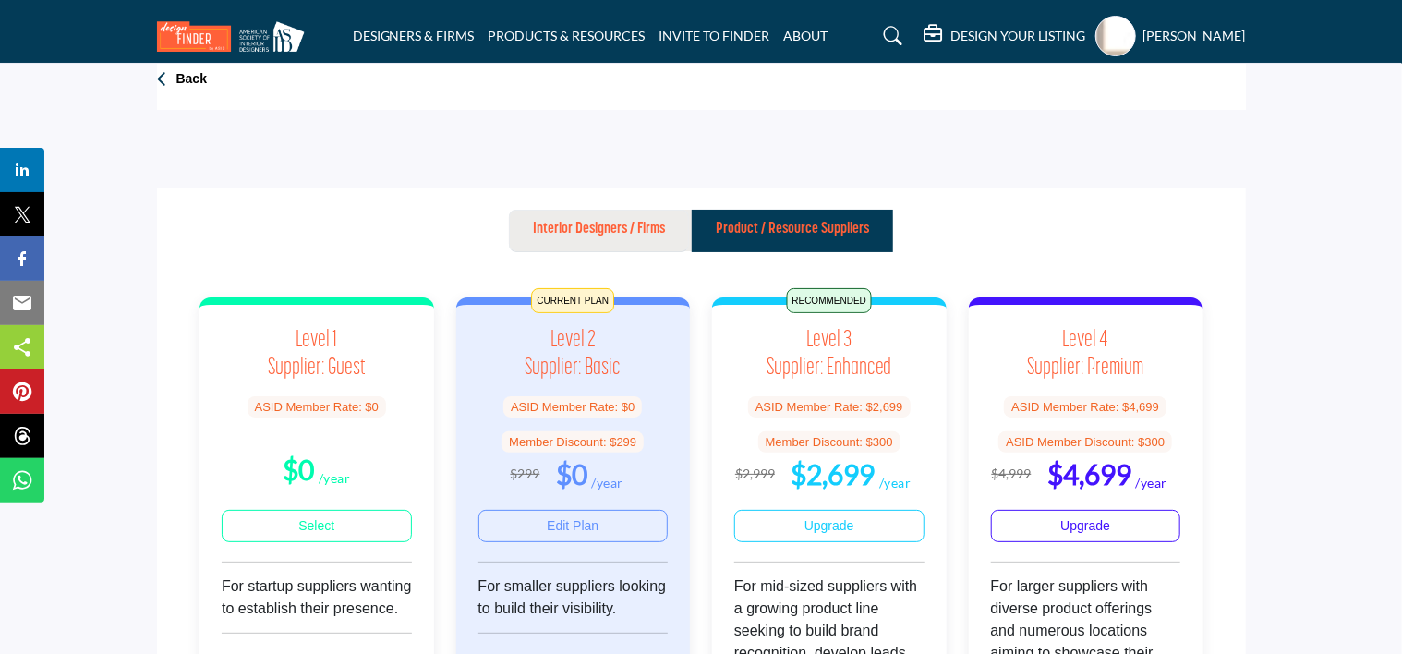
click at [575, 229] on p "Interior Designers / Firms" at bounding box center [599, 229] width 132 height 22
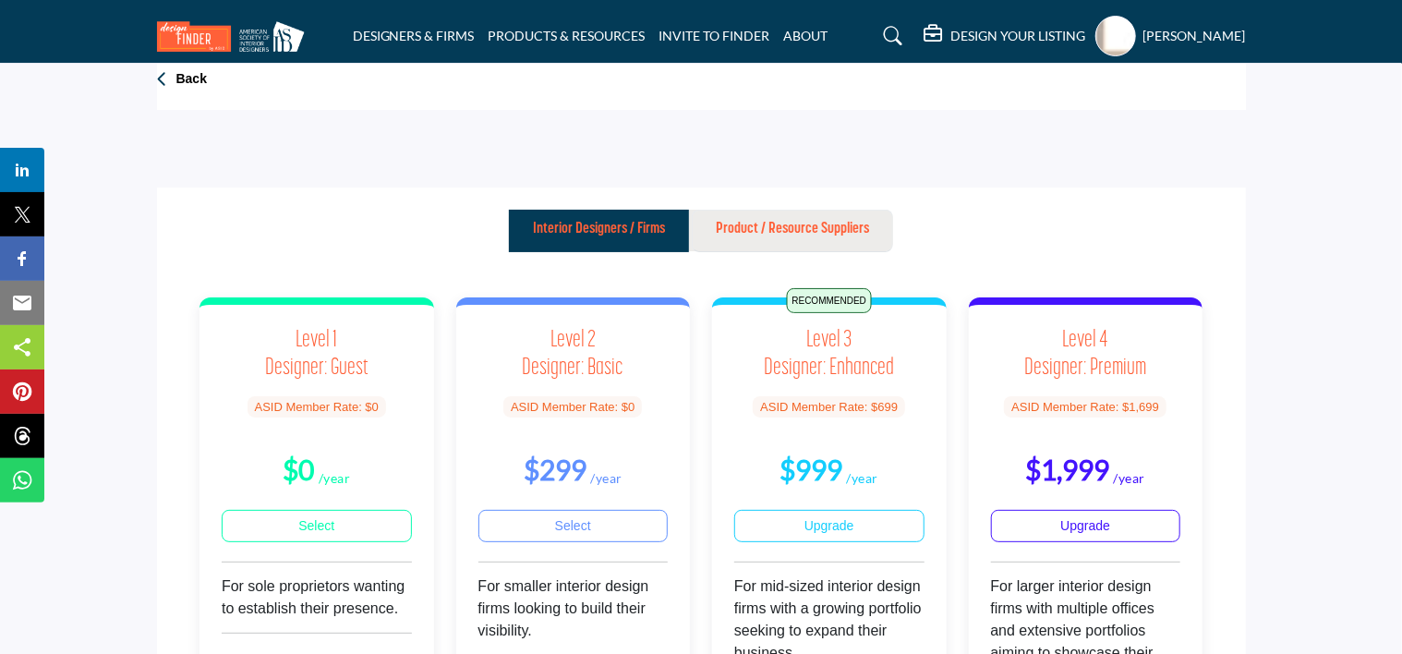
click at [777, 229] on p "Product / Resource Suppliers" at bounding box center [792, 229] width 153 height 22
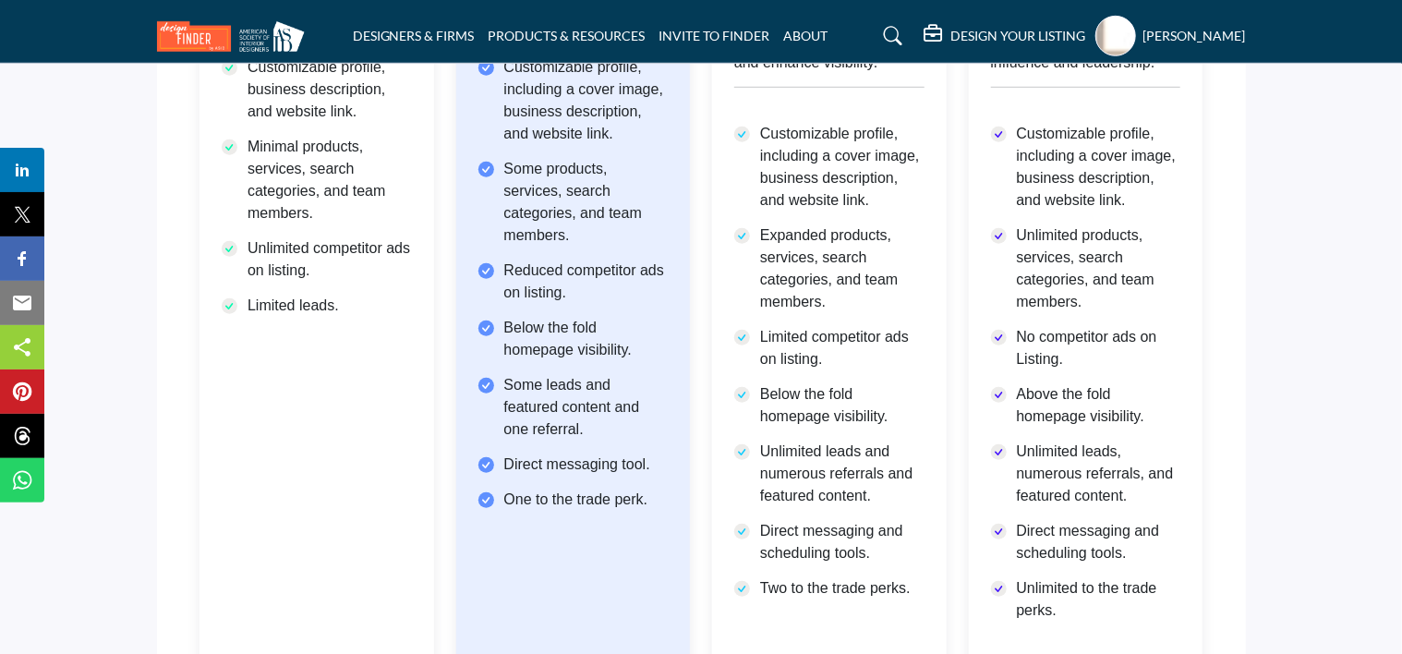
scroll to position [846, 0]
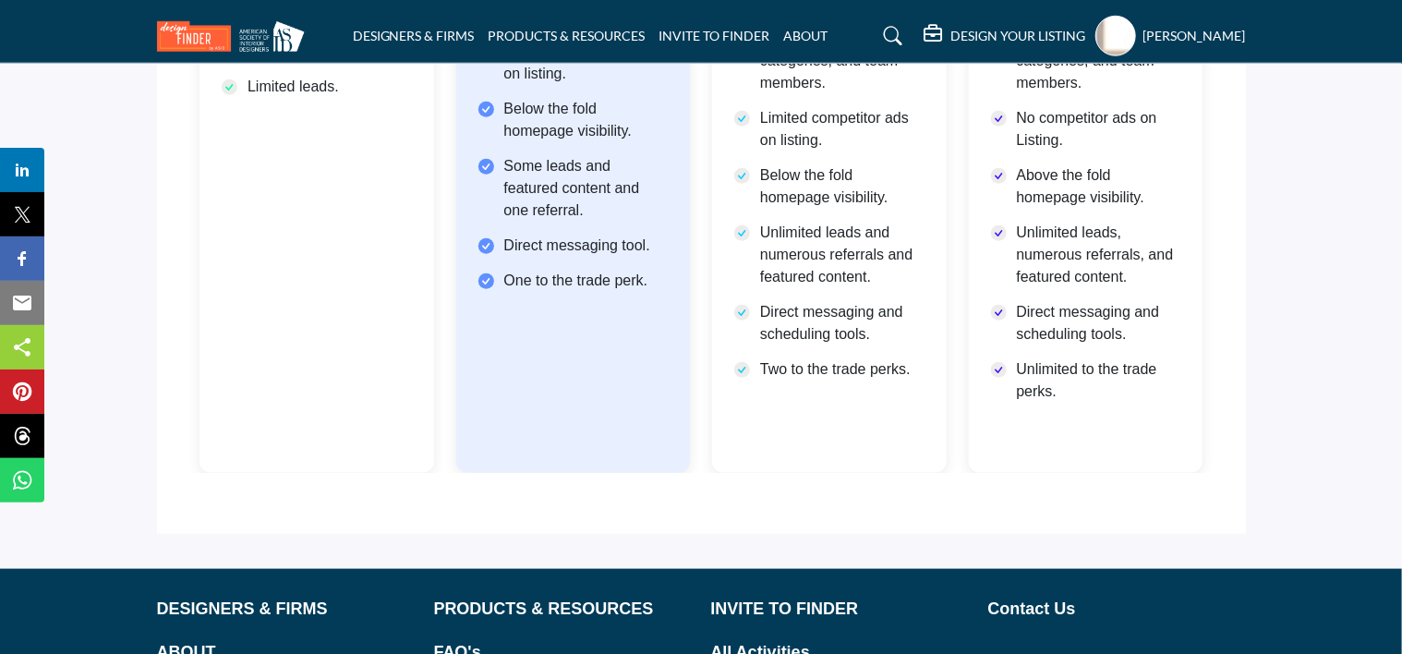
click at [589, 207] on p "Some leads and featured content and one referral." at bounding box center [586, 188] width 164 height 67
click at [491, 289] on icon at bounding box center [486, 281] width 15 height 15
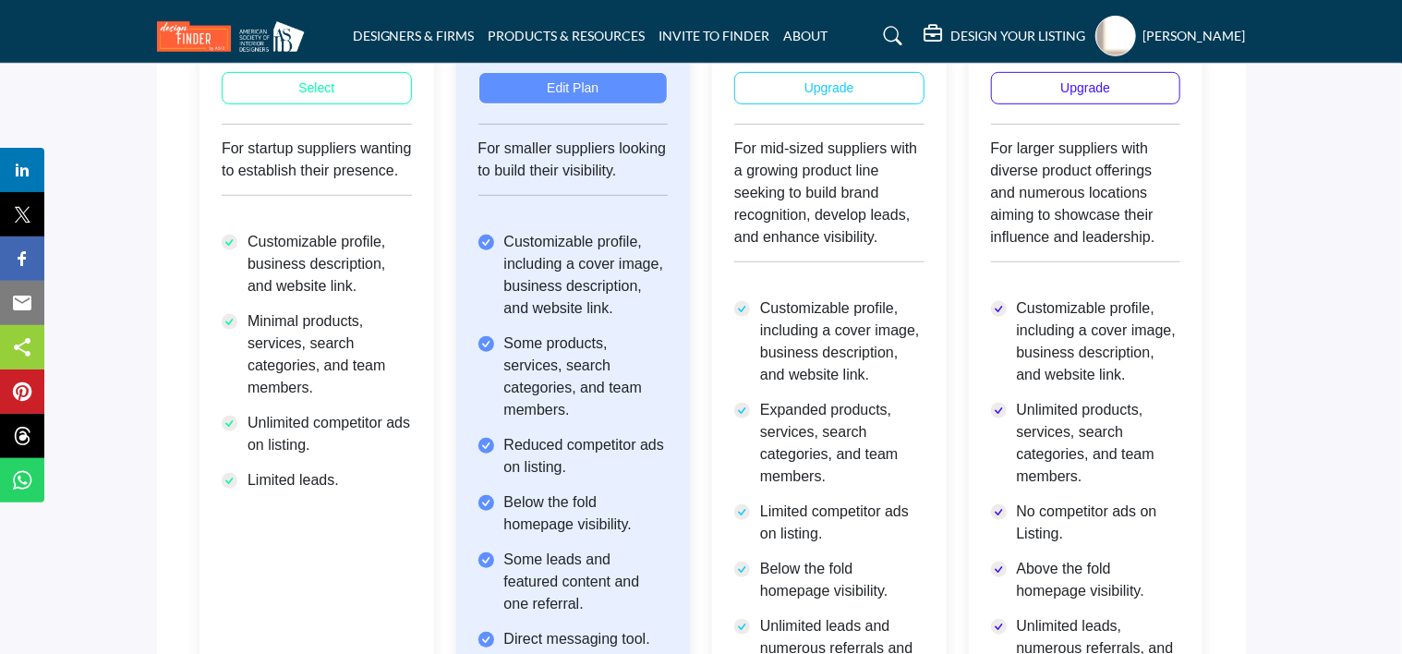
scroll to position [292, 0]
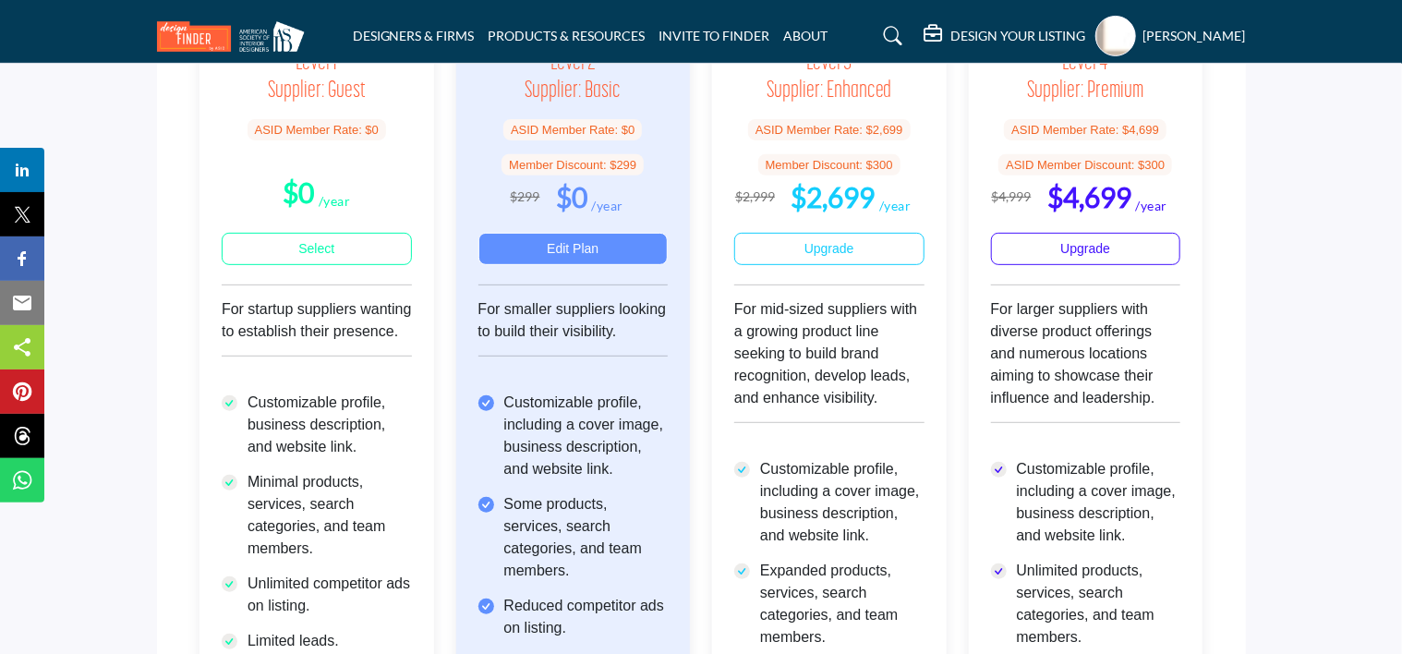
click at [584, 200] on b "$0" at bounding box center [571, 196] width 31 height 33
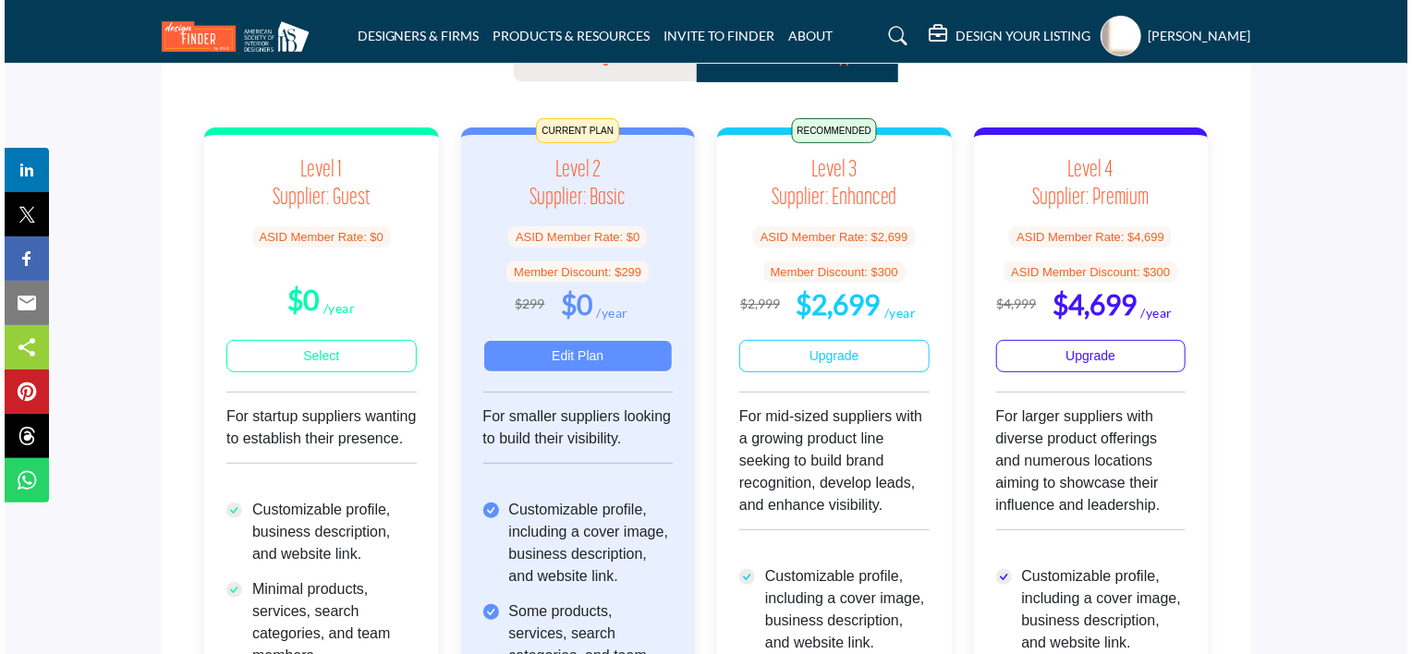
scroll to position [185, 0]
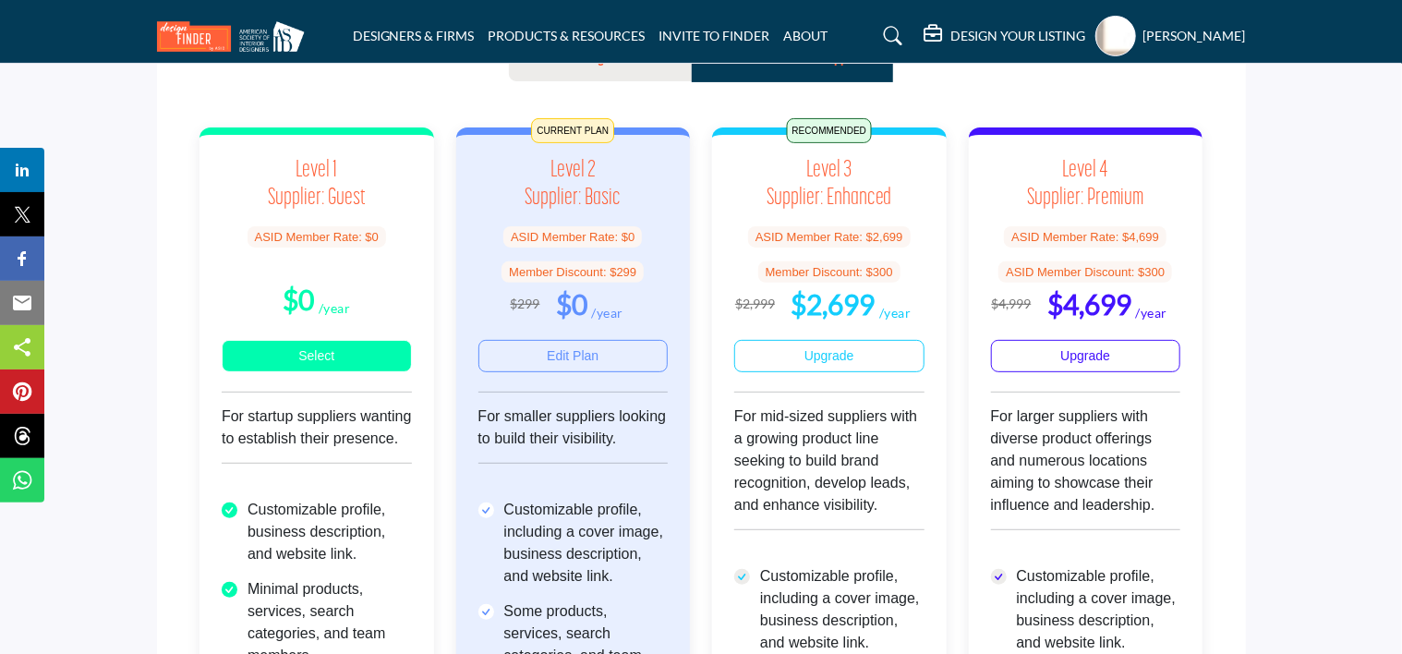
click at [324, 358] on link "Select" at bounding box center [317, 356] width 190 height 32
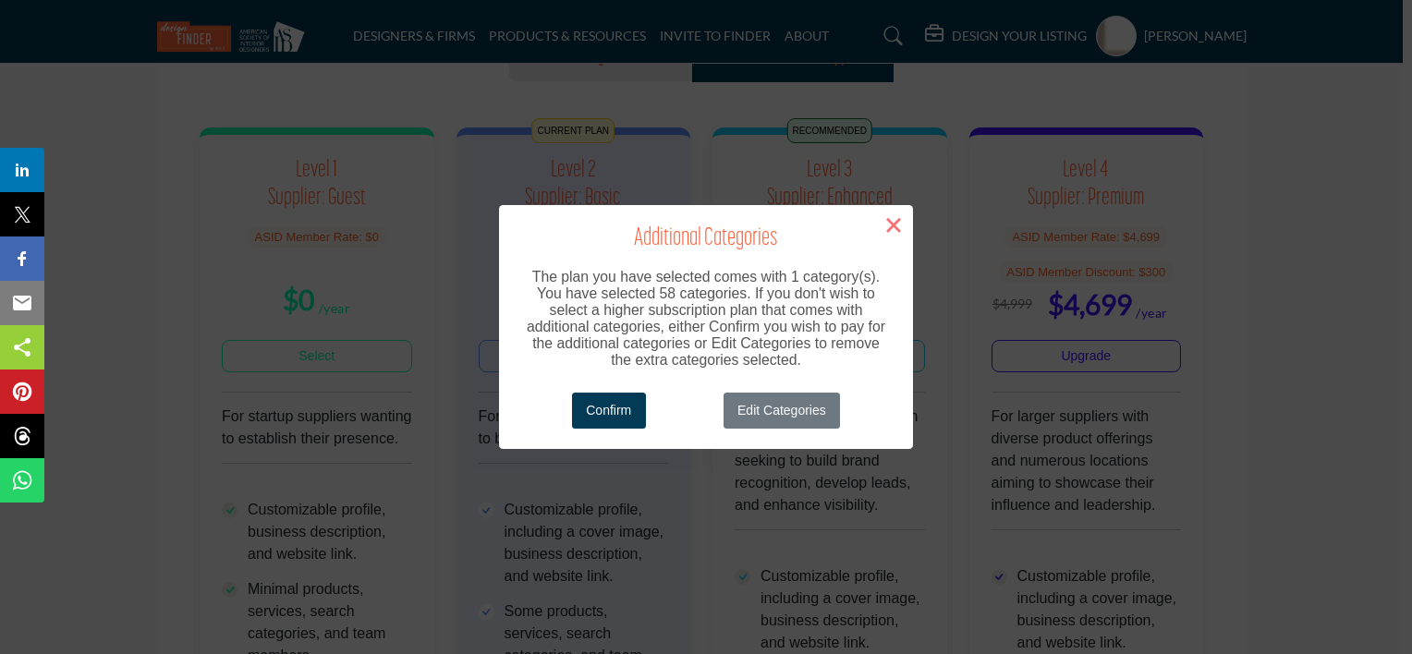
click at [901, 220] on button "×" at bounding box center [893, 224] width 39 height 39
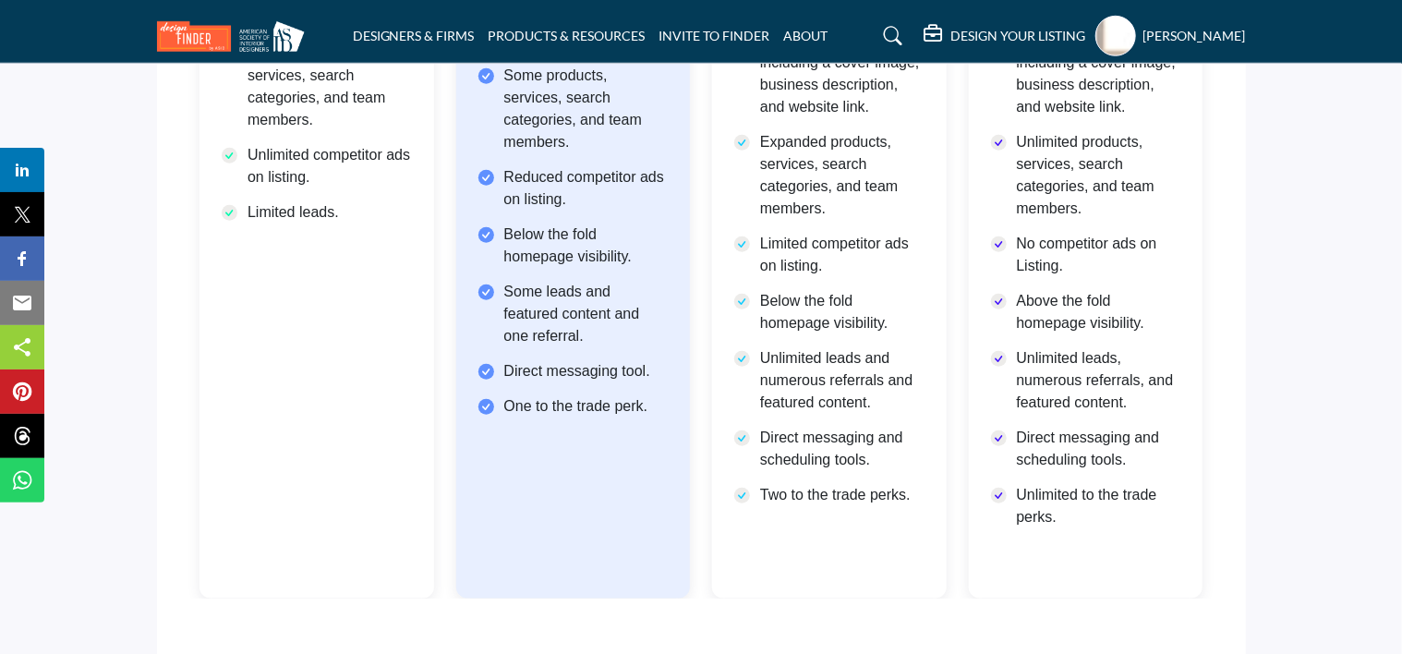
scroll to position [299, 0]
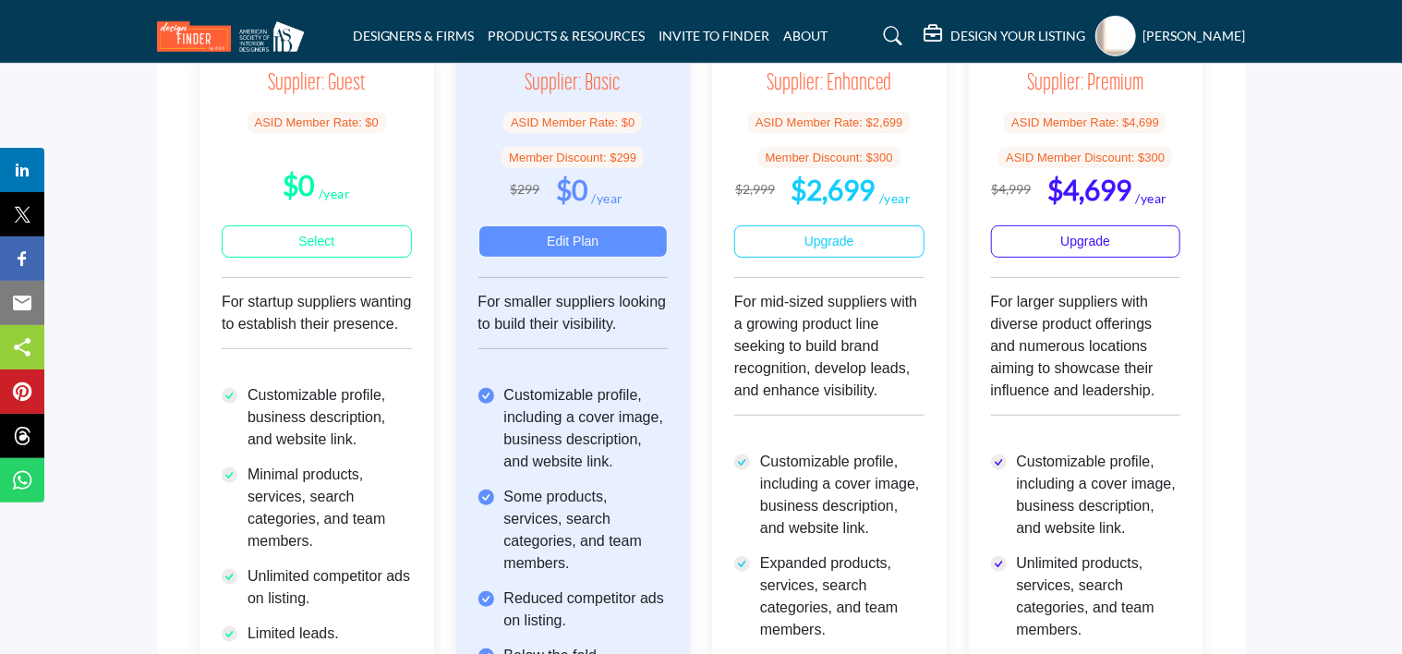
click at [642, 177] on p "$299 $0 /year" at bounding box center [574, 190] width 190 height 34
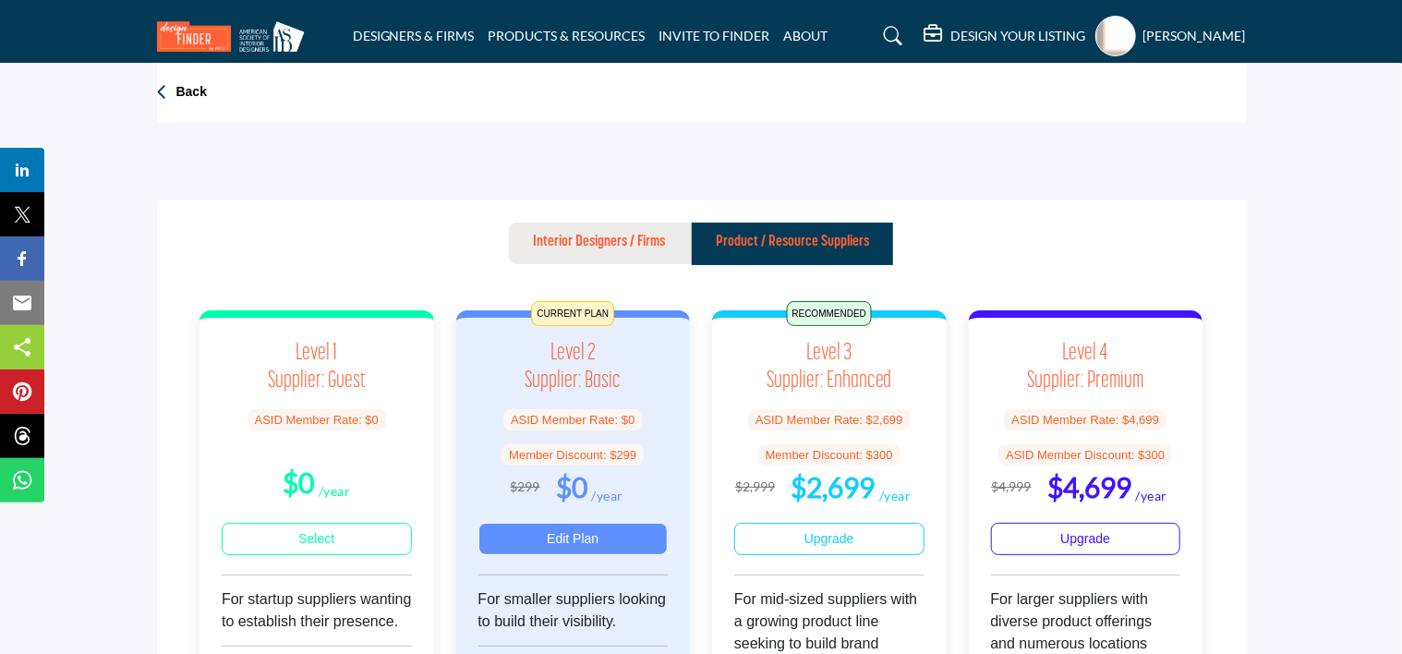
scroll to position [0, 0]
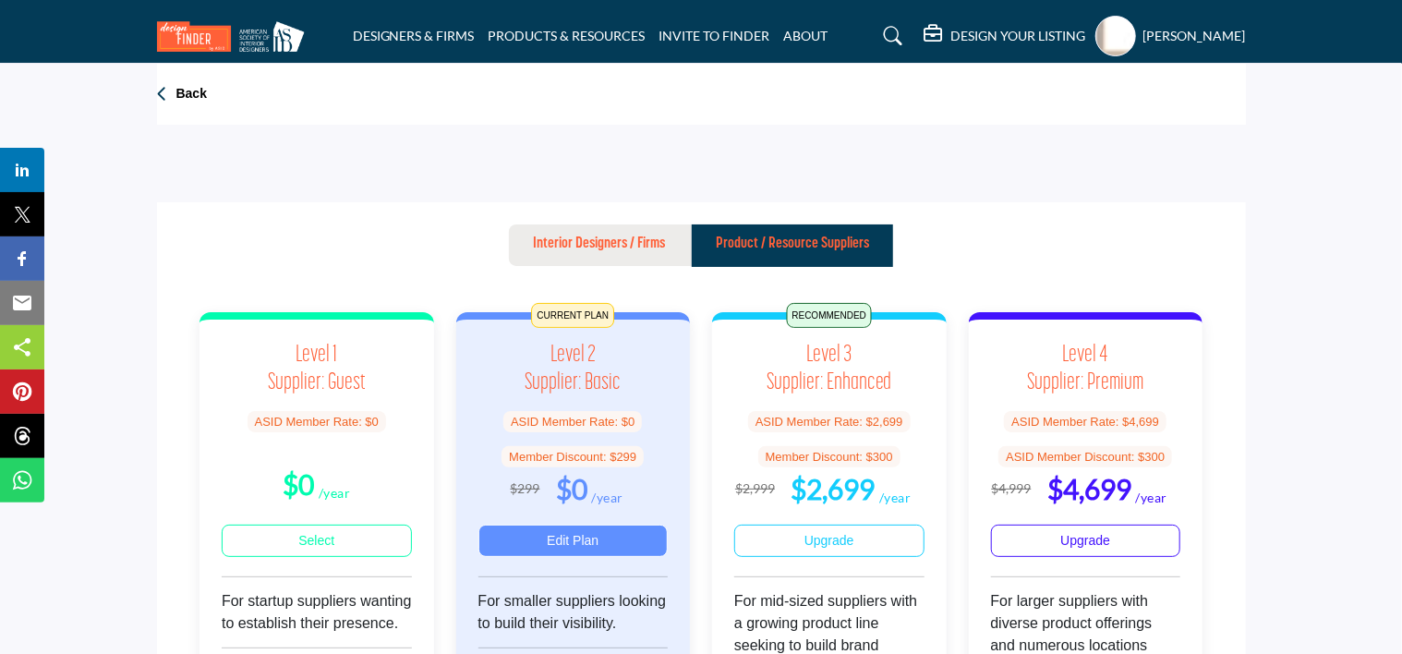
click at [576, 345] on h3 "Level 2 Supplier: Basic" at bounding box center [574, 369] width 190 height 55
click at [1018, 33] on h5 "DESIGN YOUR LISTING" at bounding box center [1019, 36] width 135 height 17
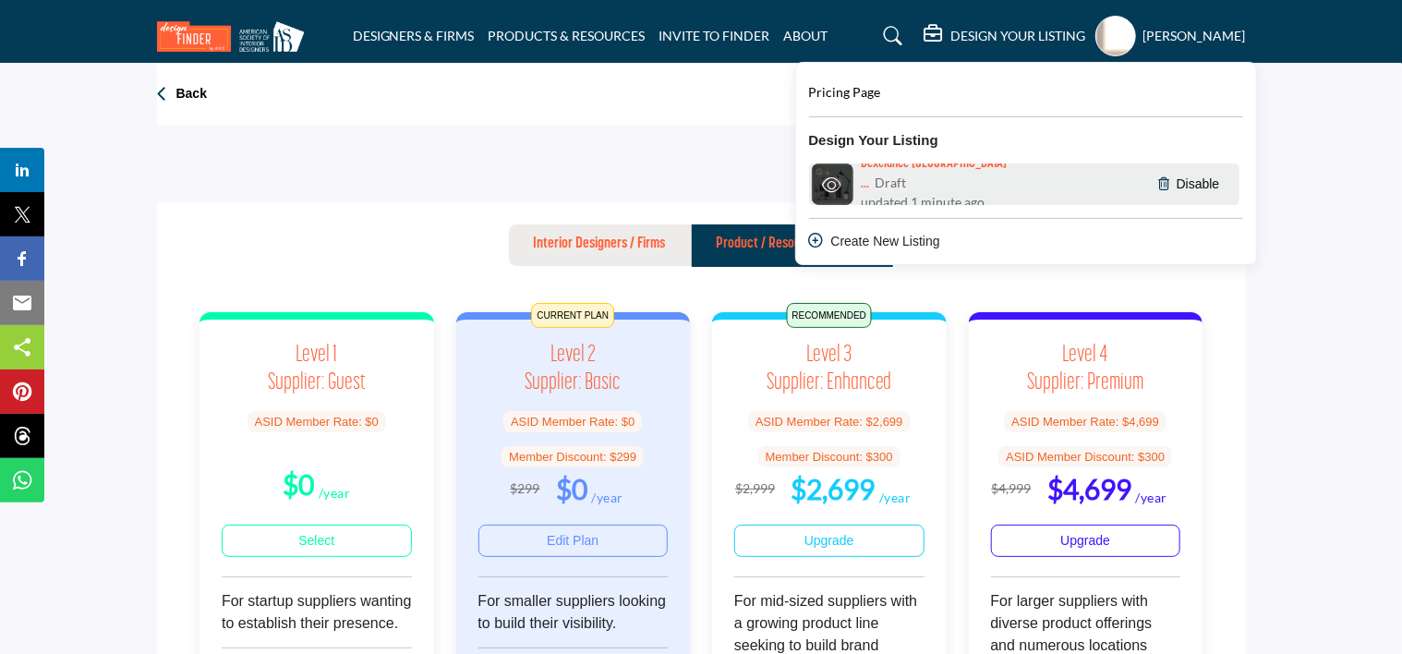
click at [867, 169] on h6 "Dexelance [GEOGRAPHIC_DATA] ... Draft" at bounding box center [947, 175] width 172 height 36
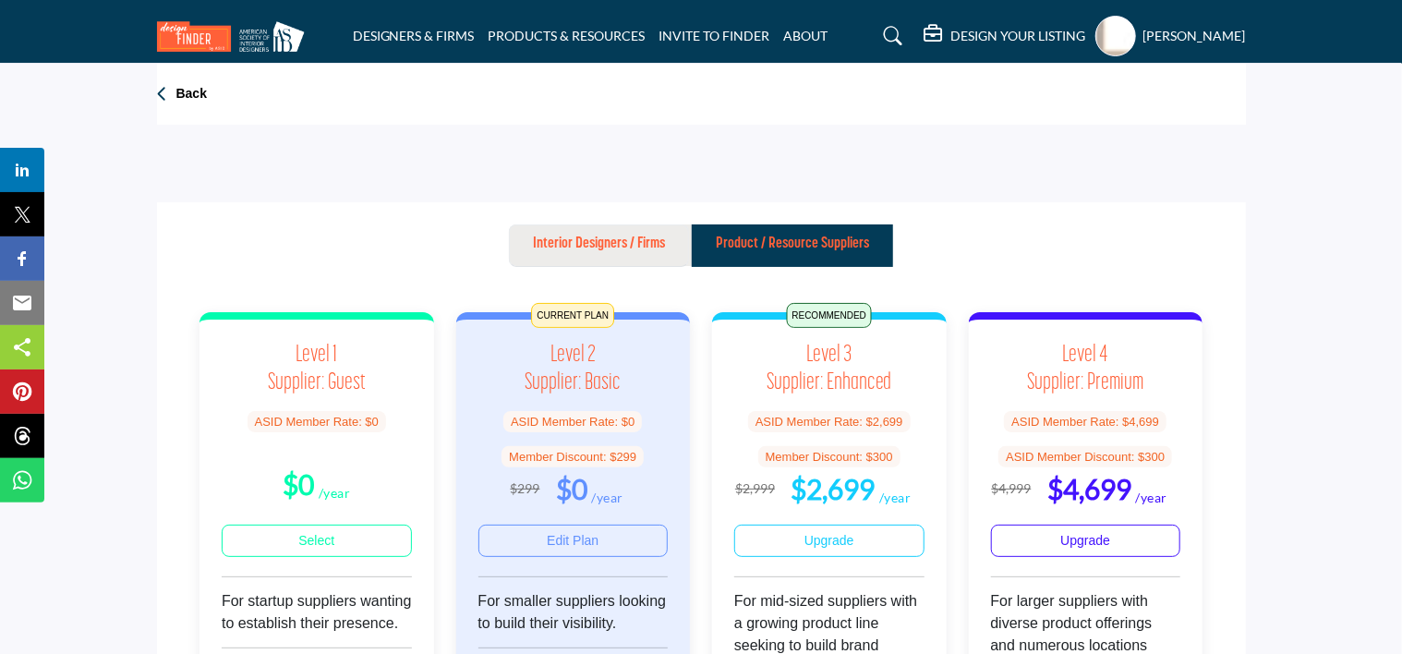
click at [647, 229] on button "Interior Designers / Firms" at bounding box center [599, 245] width 180 height 42
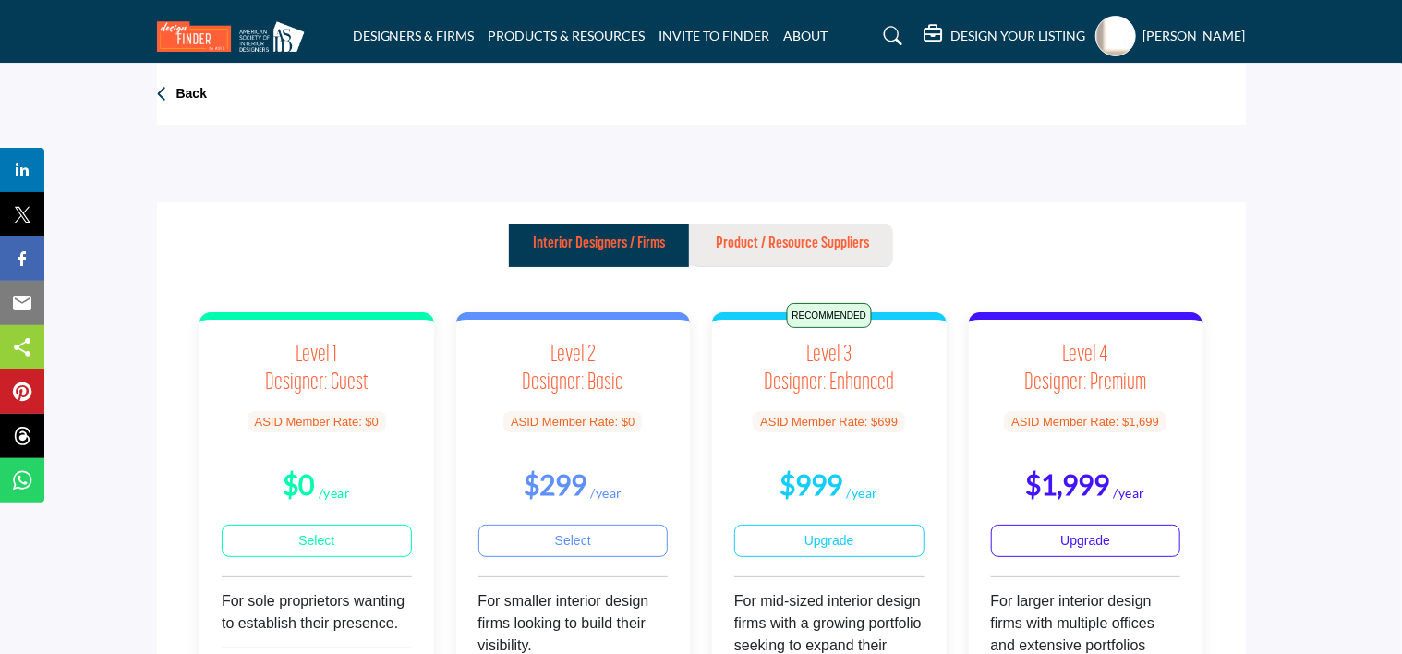
click at [806, 236] on p "Product / Resource Suppliers" at bounding box center [792, 244] width 153 height 22
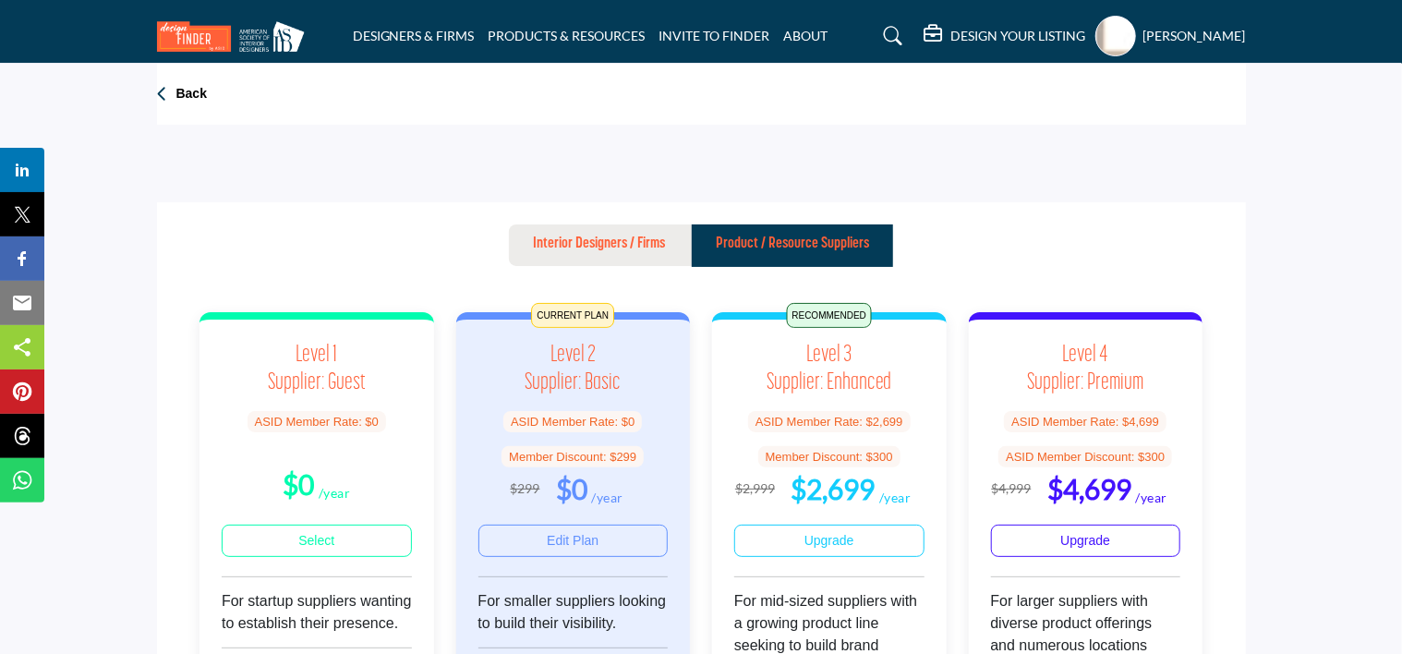
click at [1199, 37] on h5 "[PERSON_NAME]" at bounding box center [1195, 36] width 103 height 18
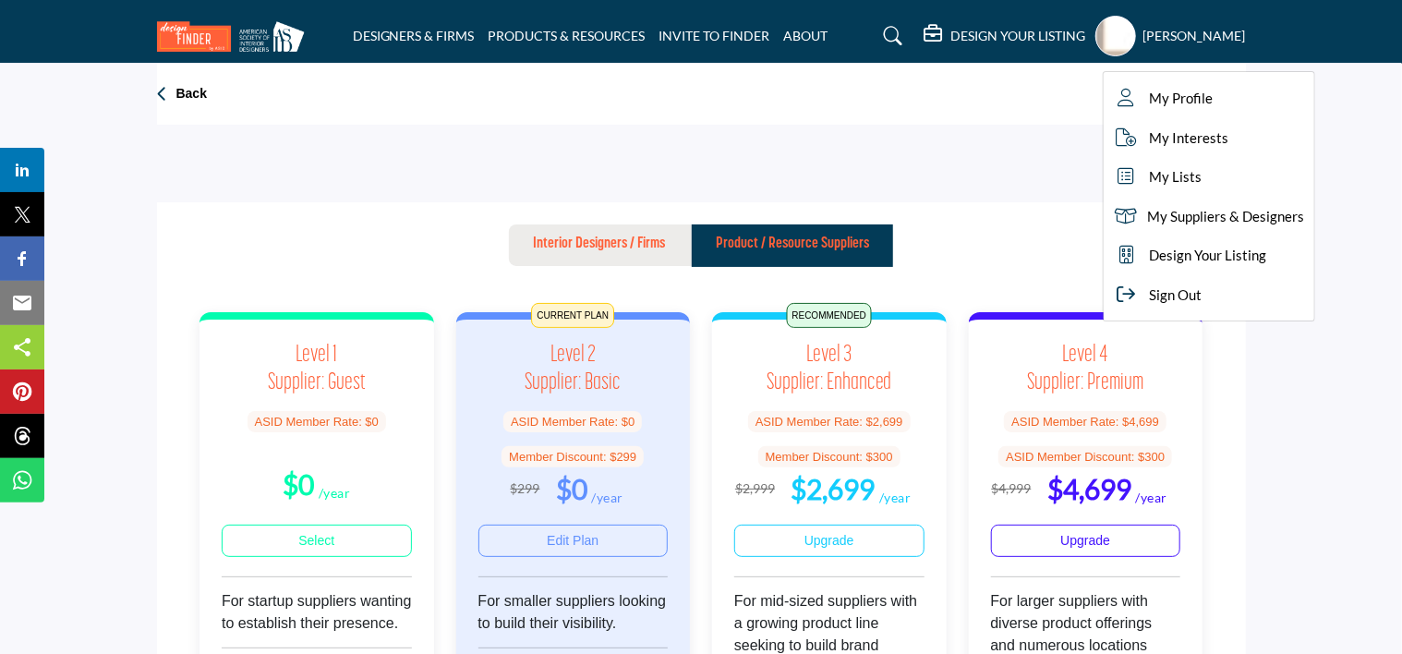
click at [1041, 33] on h5 "DESIGN YOUR LISTING" at bounding box center [1019, 36] width 135 height 17
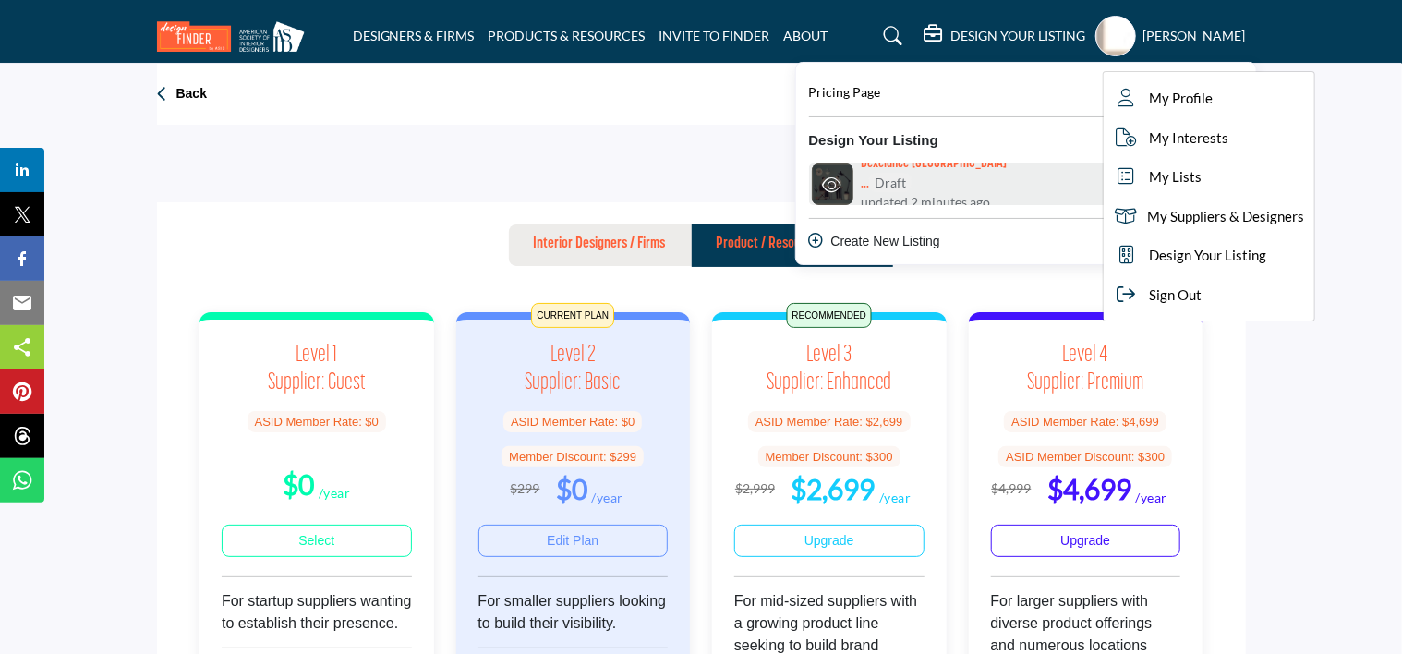
click at [835, 177] on icon "Link for company listing with specific URL" at bounding box center [832, 184] width 18 height 17
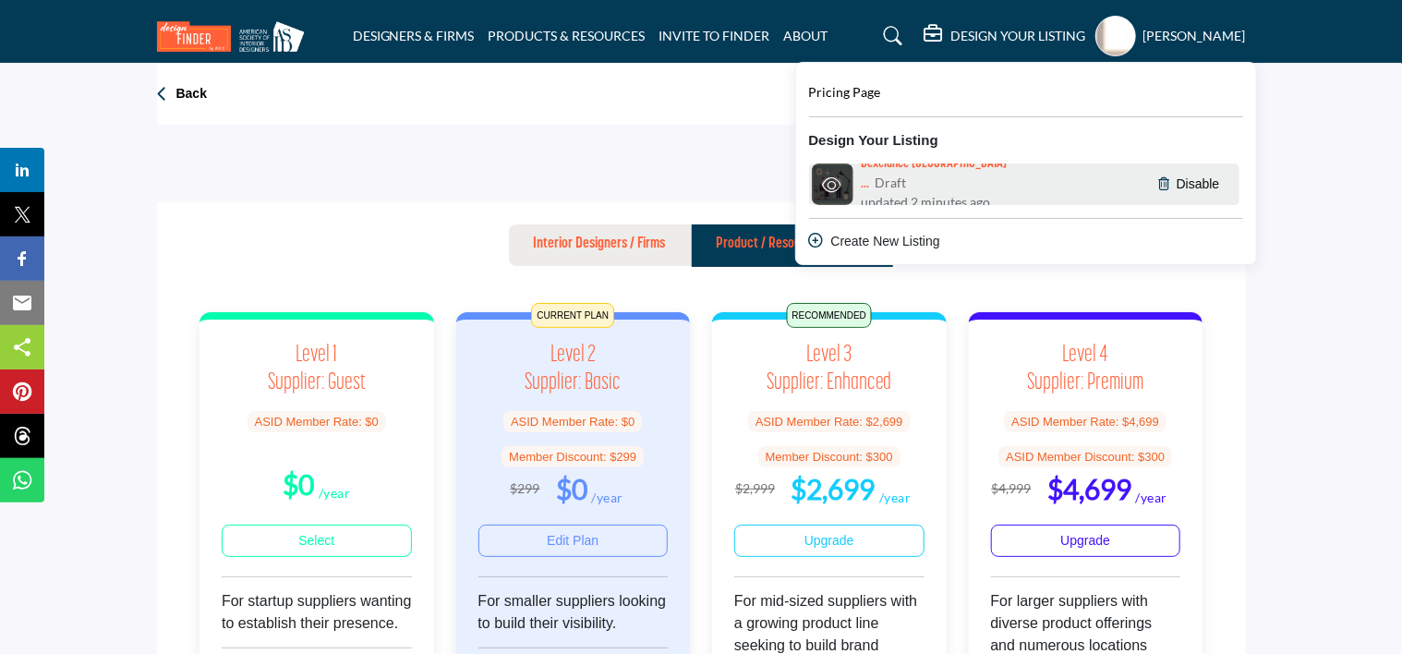
click at [895, 180] on h6 "Dexelance [GEOGRAPHIC_DATA] ... Draft" at bounding box center [947, 175] width 172 height 36
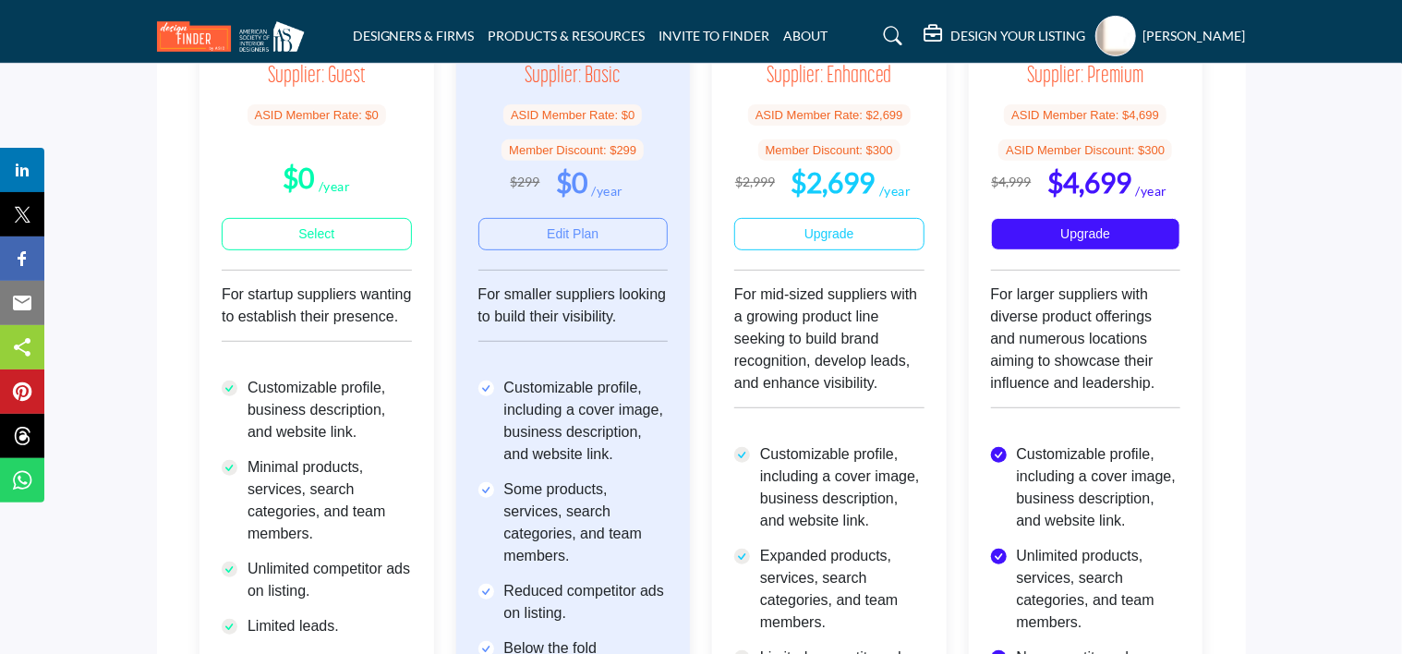
scroll to position [309, 0]
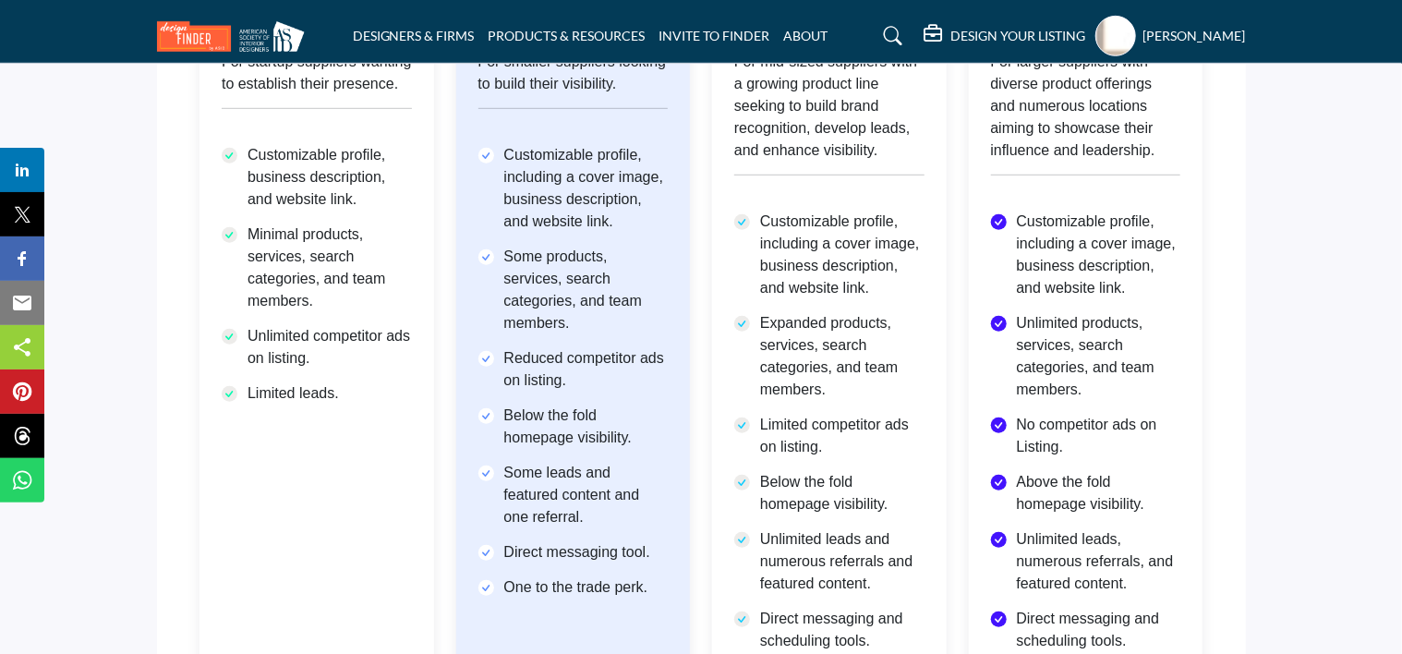
scroll to position [1031, 0]
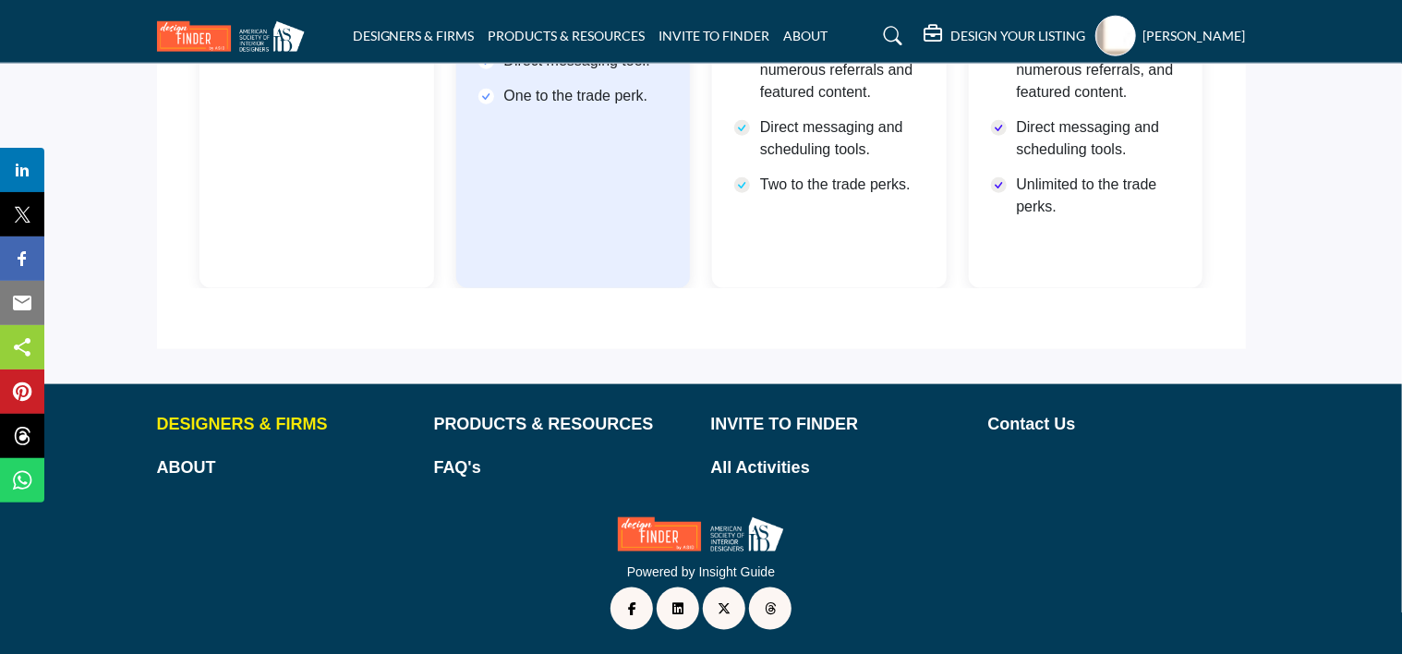
click at [291, 422] on p "DESIGNERS & FIRMS" at bounding box center [286, 424] width 258 height 25
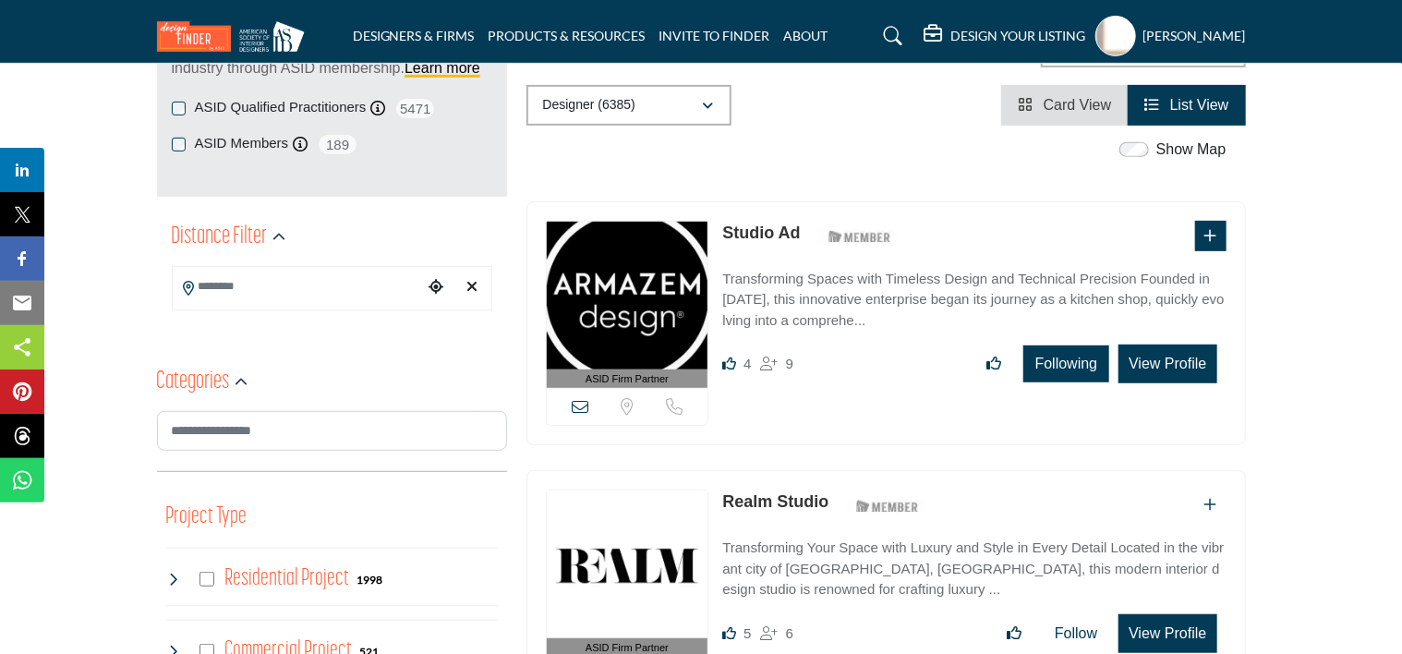
scroll to position [316, 0]
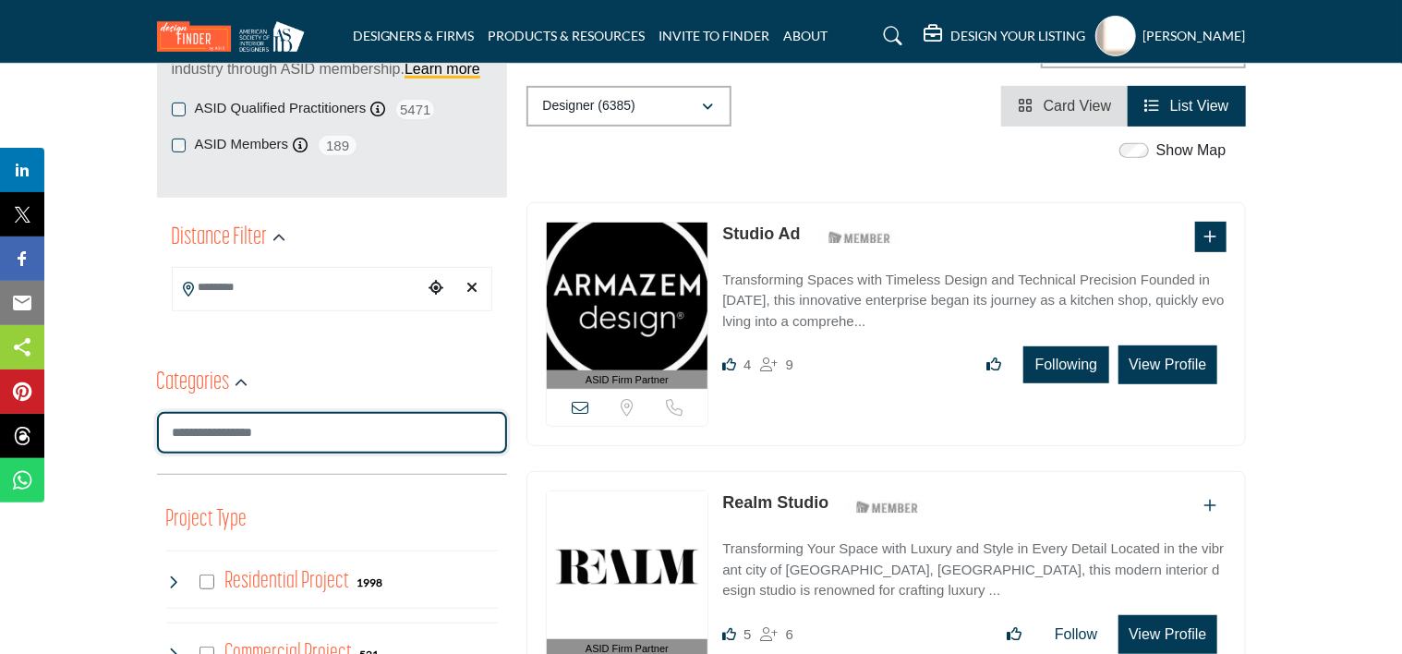
drag, startPoint x: 440, startPoint y: 442, endPoint x: 315, endPoint y: 418, distance: 126.8
click at [315, 418] on input "Search Category" at bounding box center [332, 433] width 350 height 42
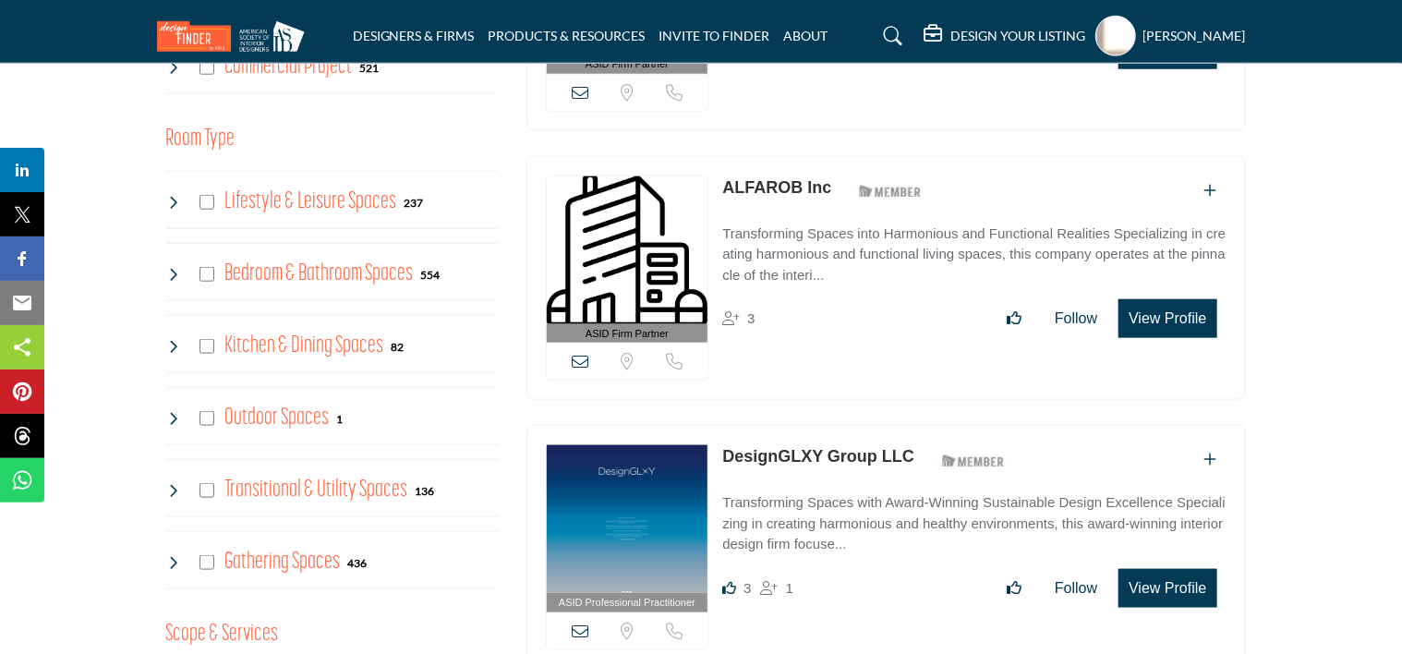
scroll to position [899, 0]
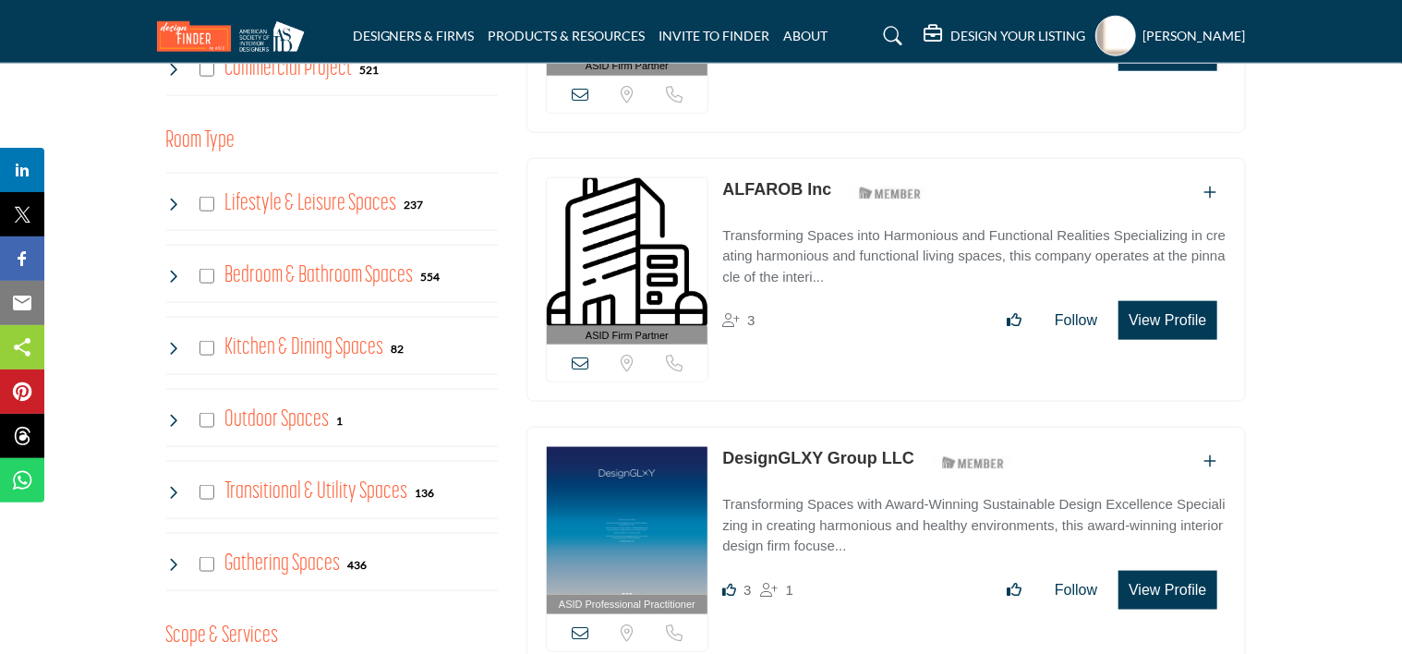
click at [1231, 47] on div "[PERSON_NAME] My Profile My Interests My Lists My Suppliers & Designers Design …" at bounding box center [1171, 36] width 151 height 41
click at [1236, 37] on h5 "[PERSON_NAME]" at bounding box center [1195, 36] width 103 height 18
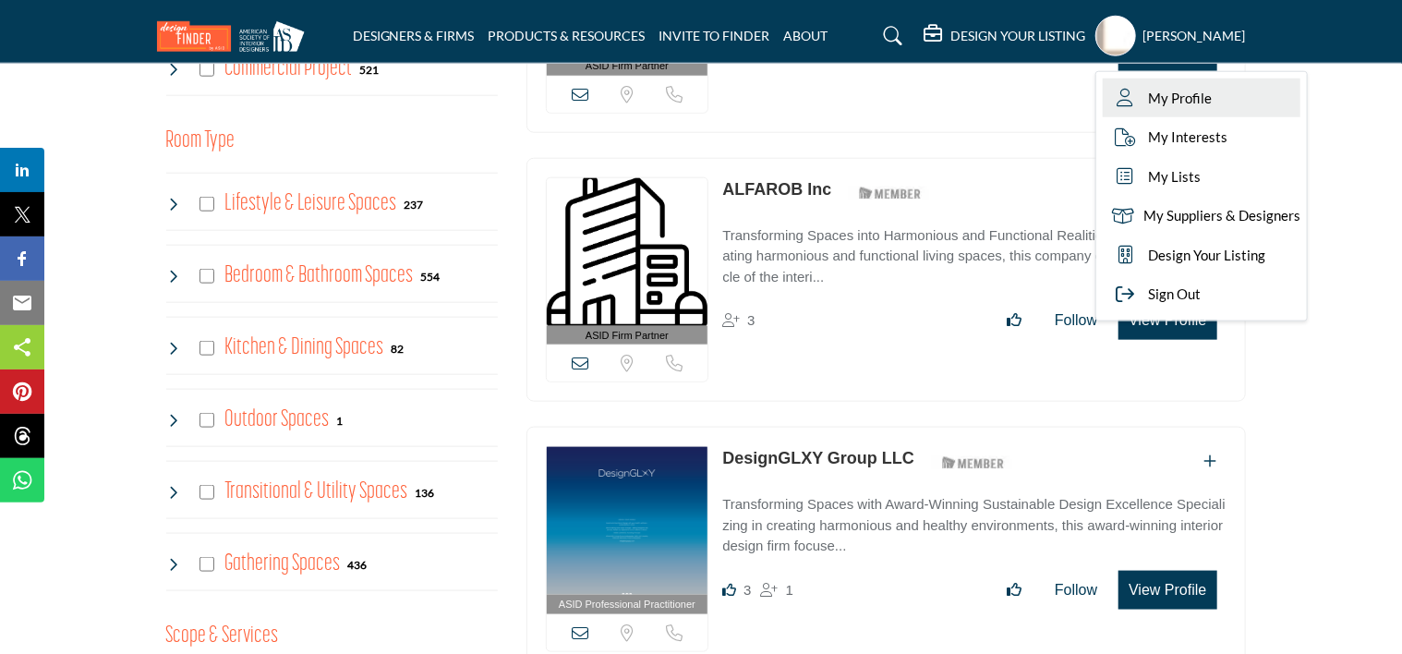
click at [1205, 98] on span "My Profile" at bounding box center [1181, 98] width 64 height 21
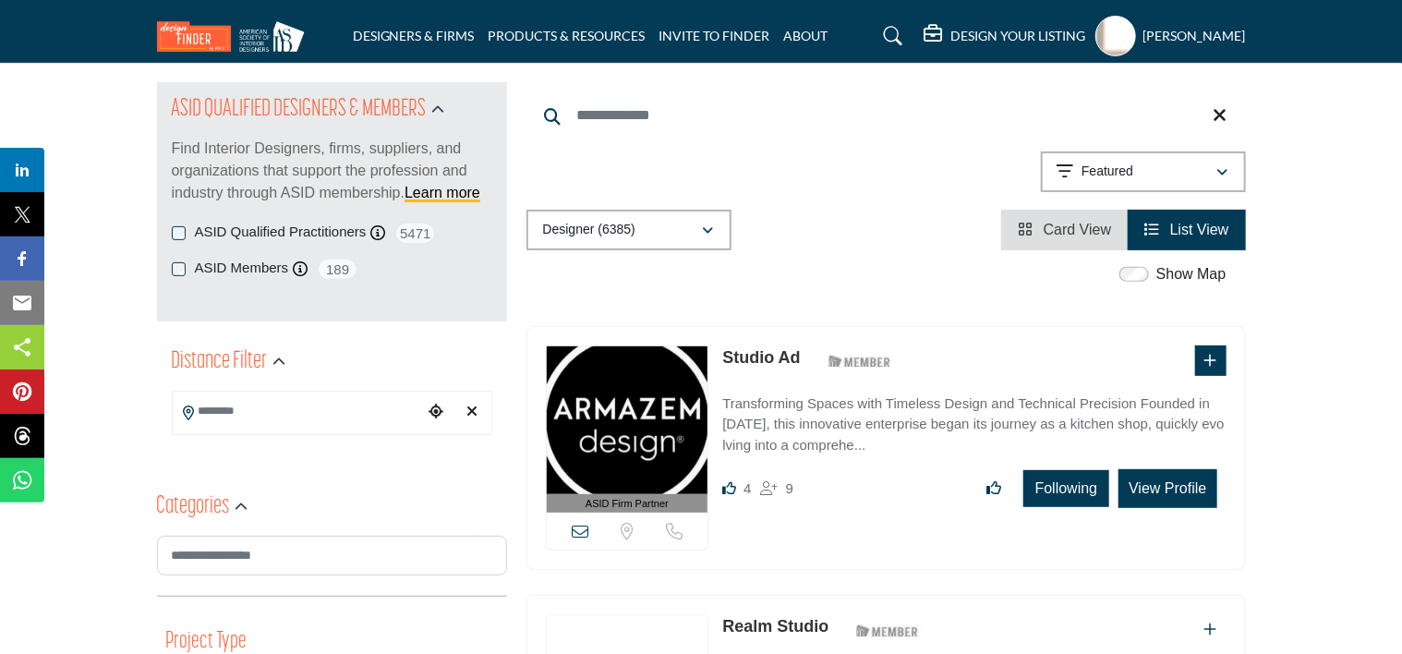
scroll to position [164, 0]
